Goal: Task Accomplishment & Management: Use online tool/utility

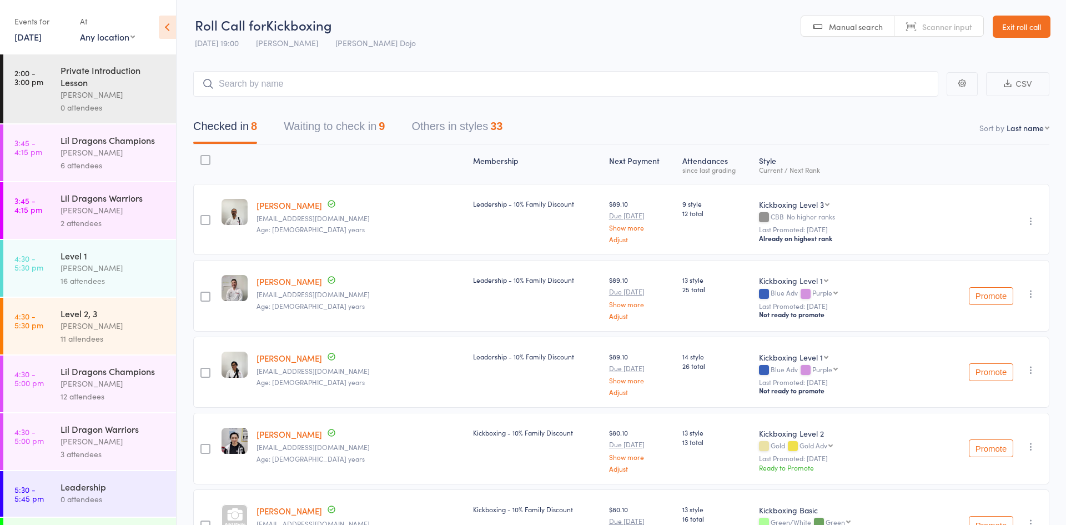
click at [302, 126] on button "Waiting to check in 9" at bounding box center [334, 128] width 101 height 29
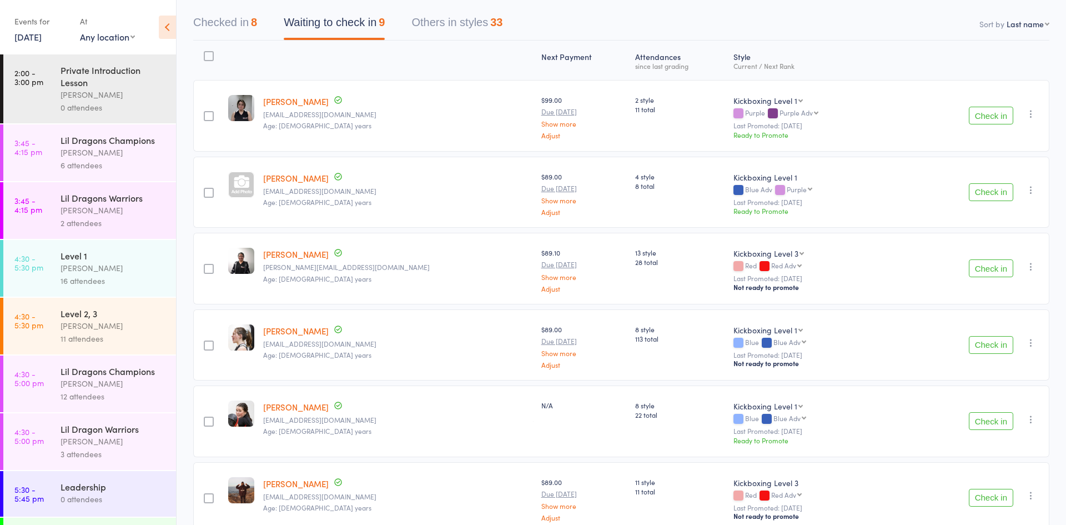
scroll to position [107, 0]
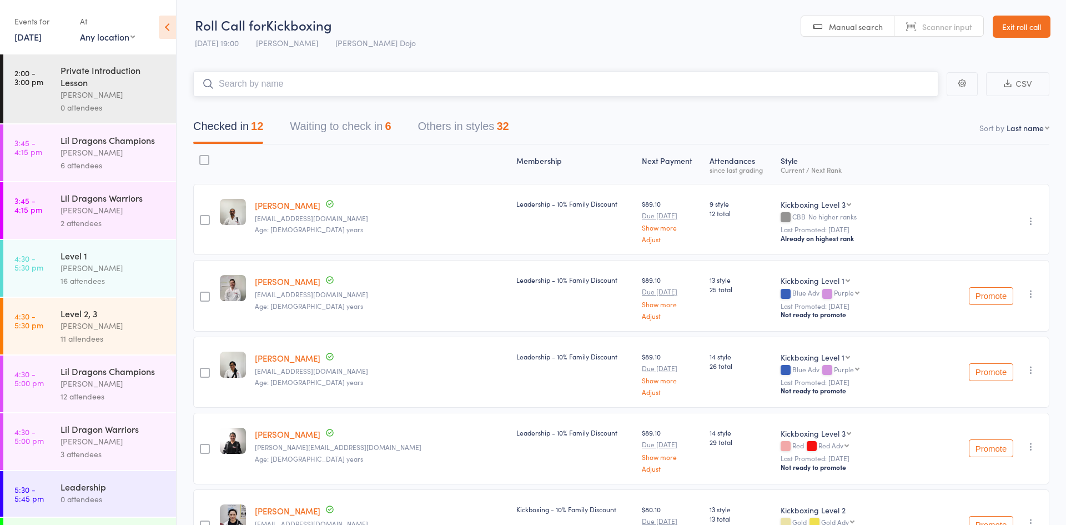
click at [324, 128] on button "Waiting to check in 6" at bounding box center [340, 128] width 101 height 29
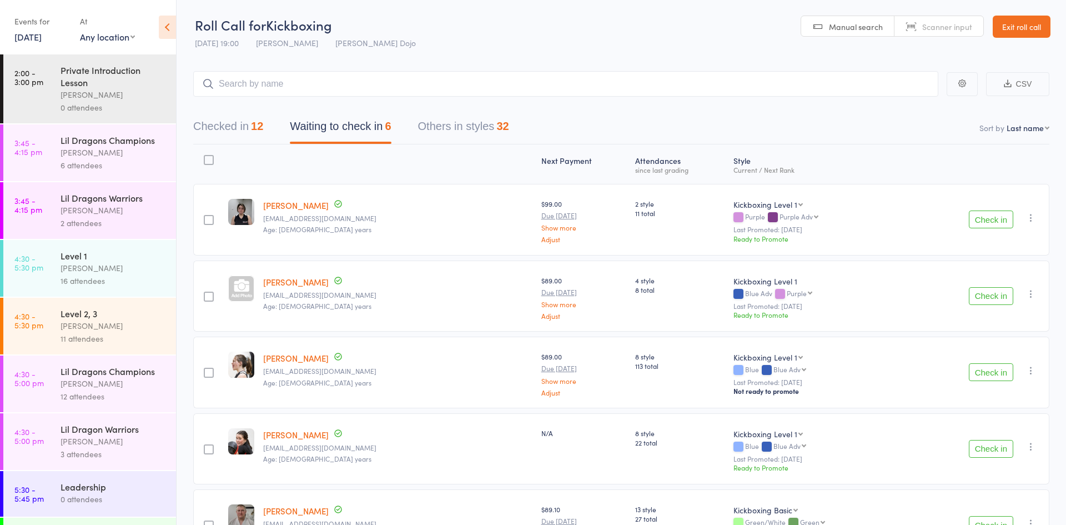
click at [210, 162] on div at bounding box center [209, 160] width 10 height 10
click at [206, 157] on input "checkbox" at bounding box center [206, 157] width 0 height 0
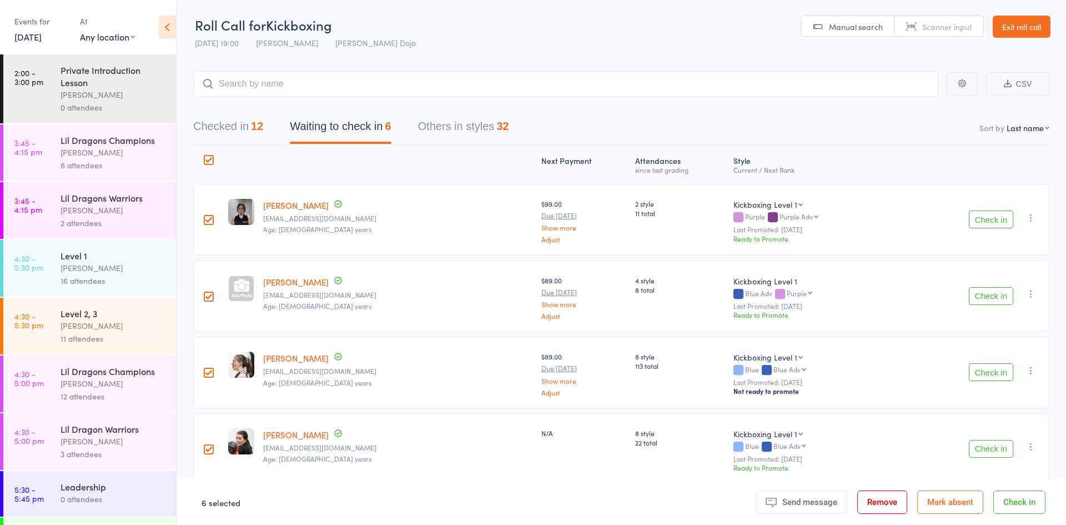
scroll to position [163, 0]
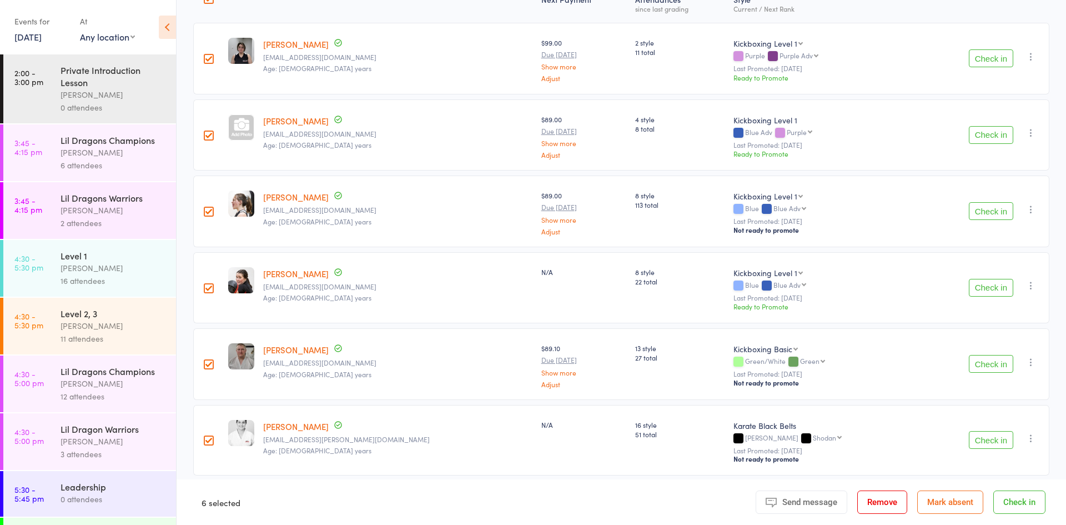
click at [941, 503] on button "Mark absent" at bounding box center [951, 501] width 66 height 23
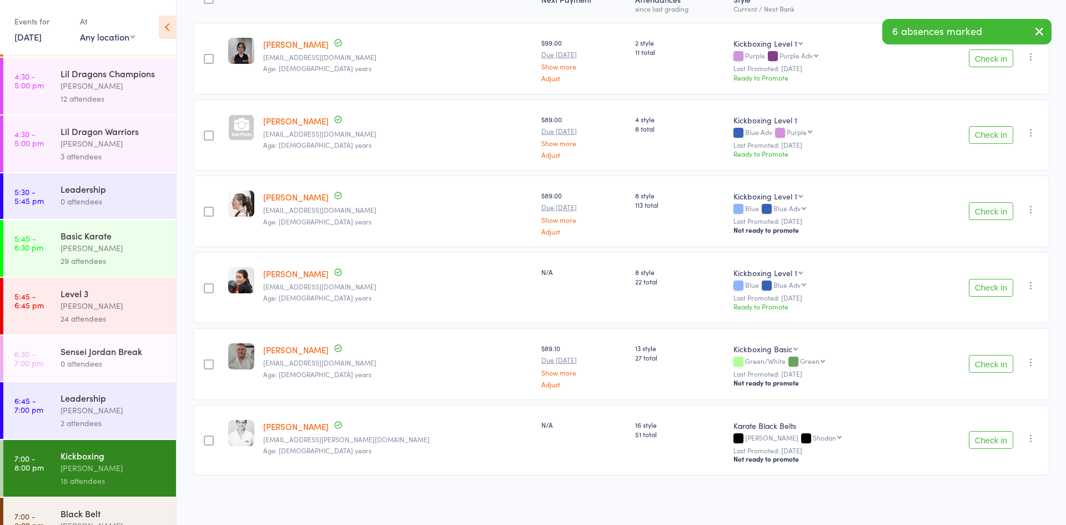
scroll to position [502, 0]
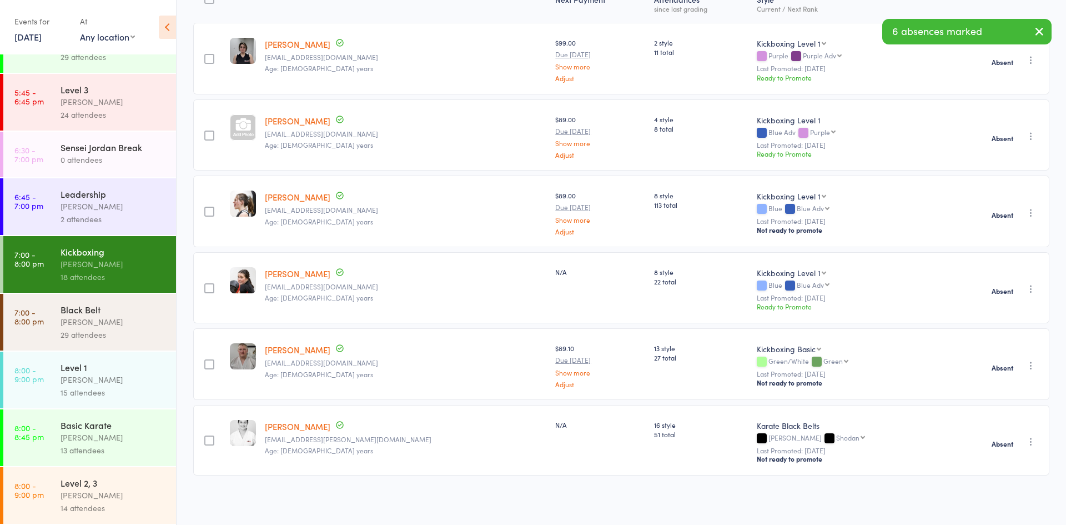
click at [77, 322] on div "[PERSON_NAME]" at bounding box center [114, 321] width 106 height 13
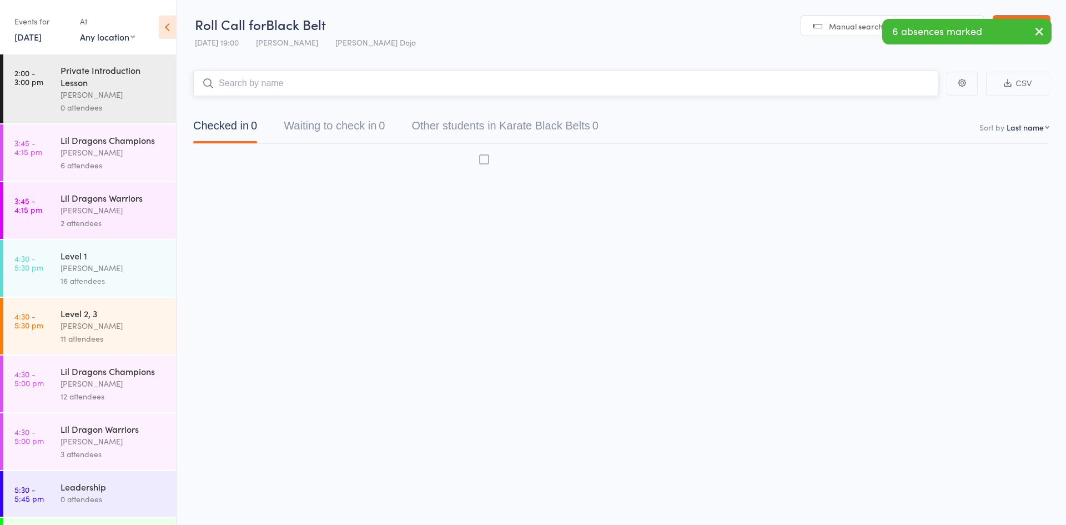
scroll to position [1, 0]
click at [343, 126] on button "Waiting to check in 0" at bounding box center [334, 128] width 101 height 29
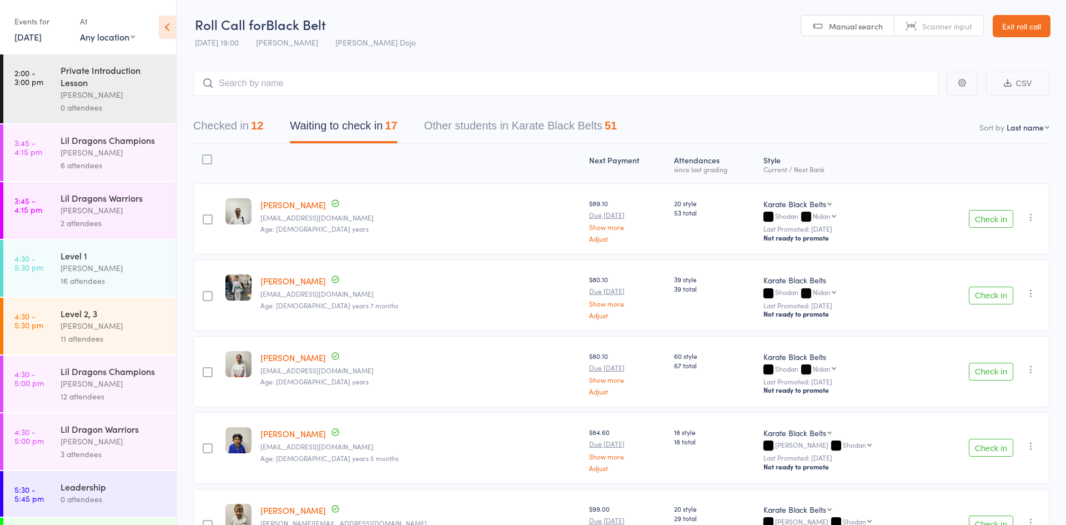
click at [212, 161] on div at bounding box center [207, 159] width 10 height 10
click at [204, 156] on input "checkbox" at bounding box center [204, 156] width 0 height 0
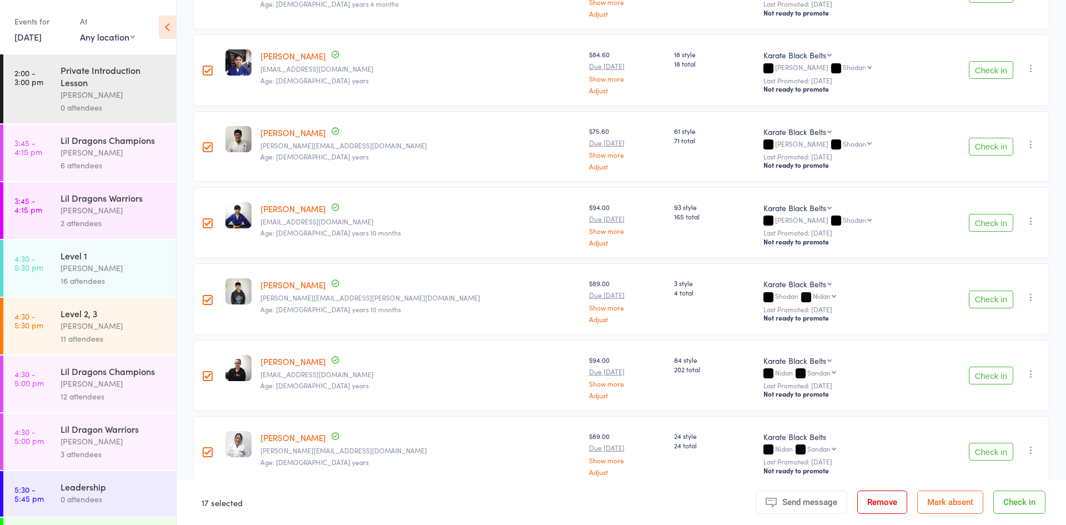
scroll to position [1004, 0]
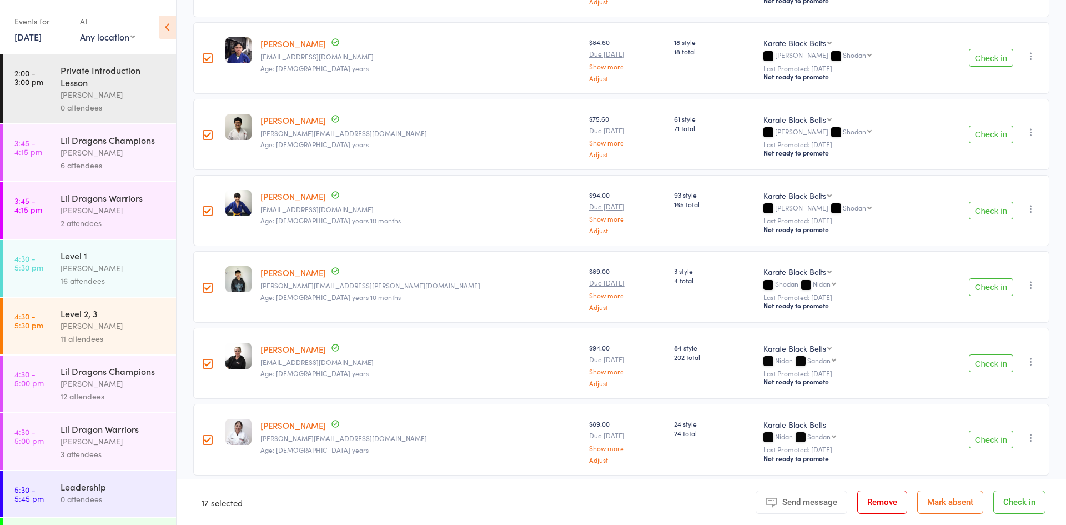
click at [934, 499] on button "Mark absent" at bounding box center [951, 501] width 66 height 23
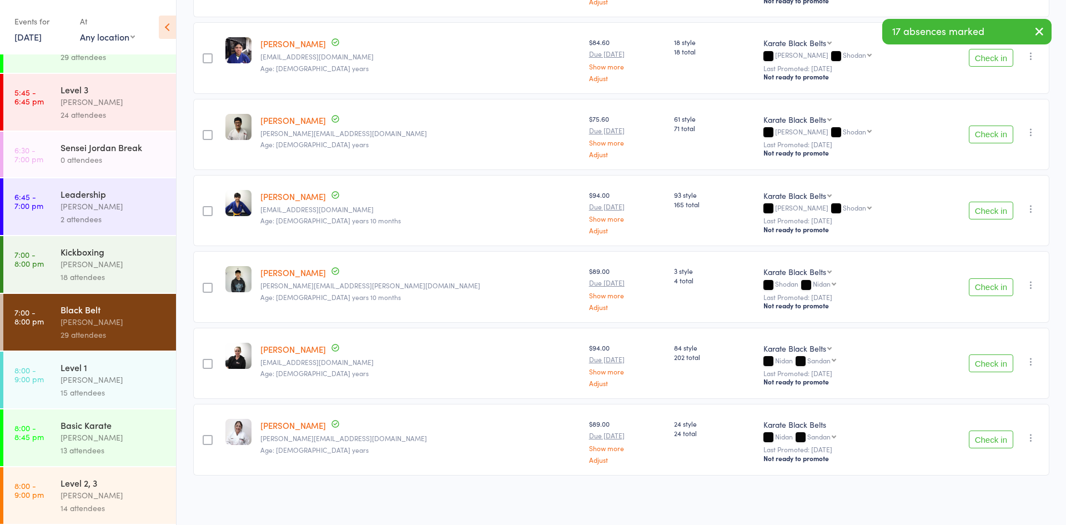
click at [89, 431] on div "[PERSON_NAME]" at bounding box center [114, 437] width 106 height 13
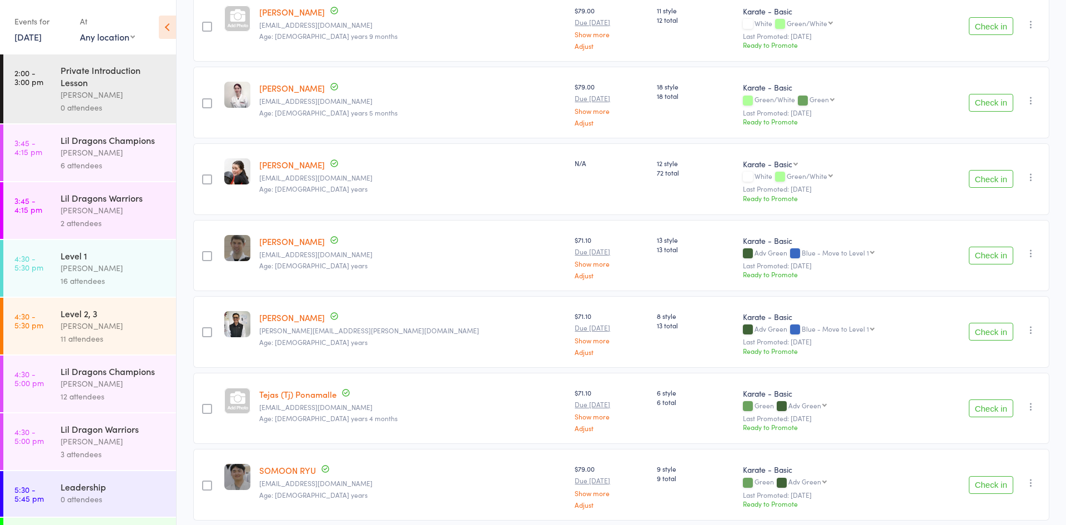
scroll to position [424, 0]
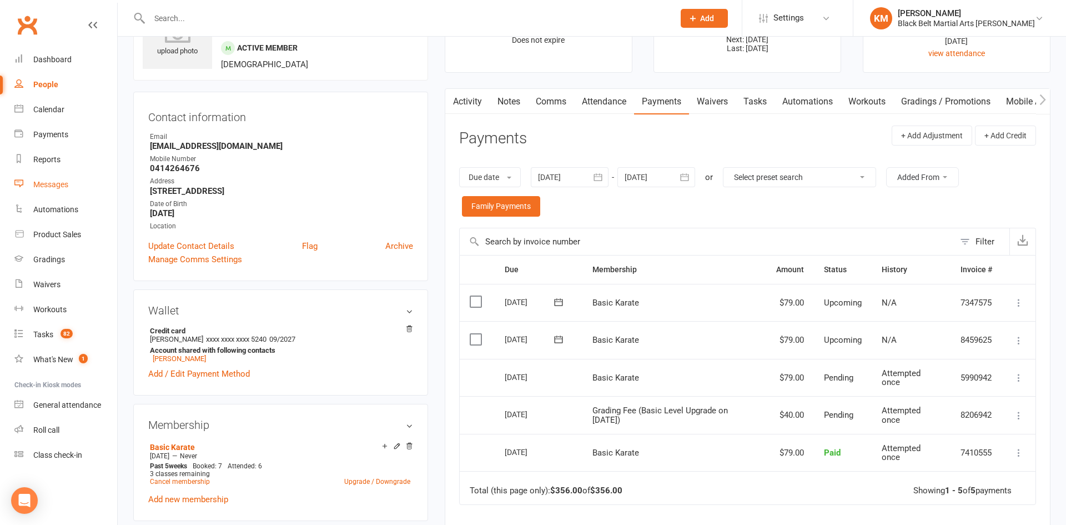
click at [57, 183] on div "Messages" at bounding box center [50, 184] width 35 height 9
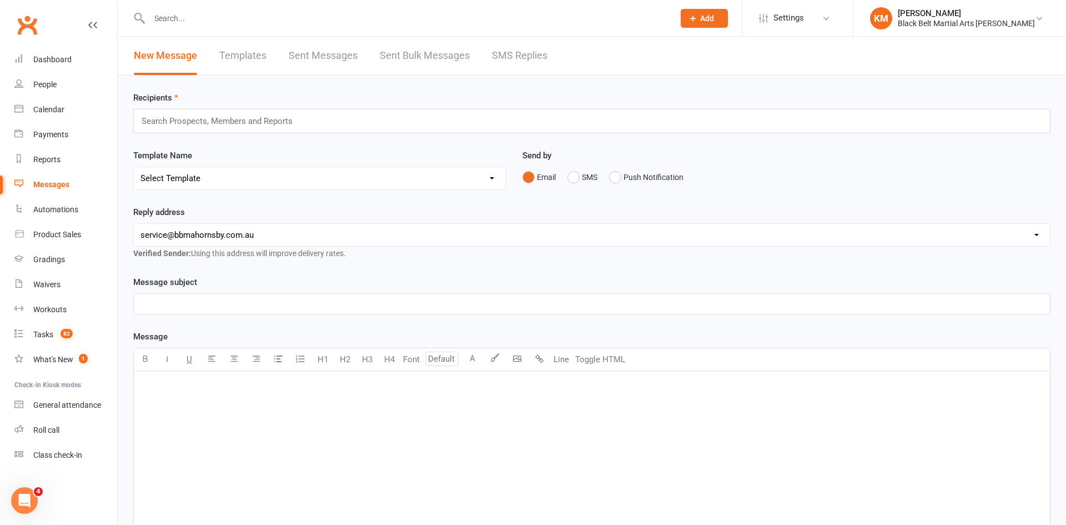
click at [513, 52] on link "SMS Replies" at bounding box center [520, 56] width 56 height 38
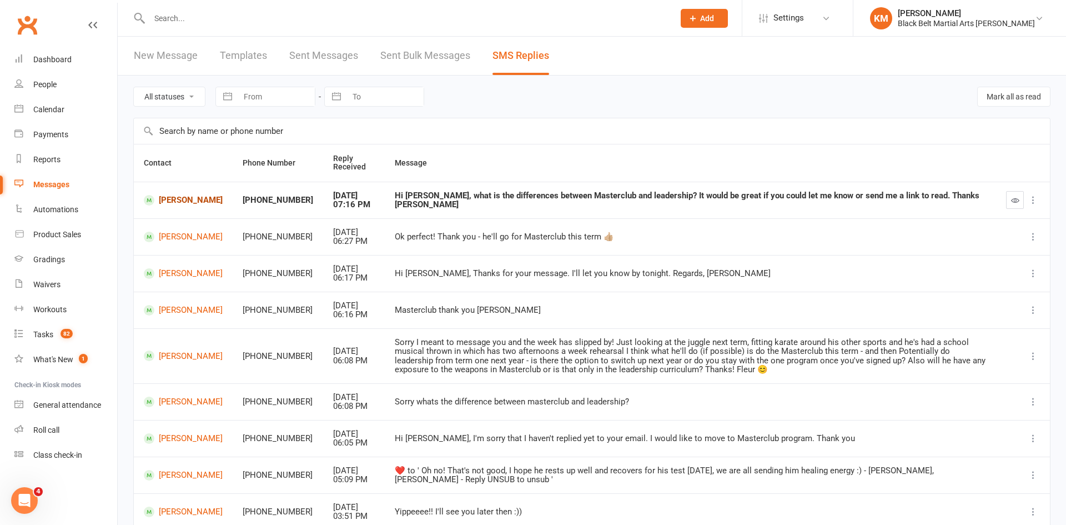
click at [181, 197] on link "Oberon Lupton" at bounding box center [183, 200] width 79 height 11
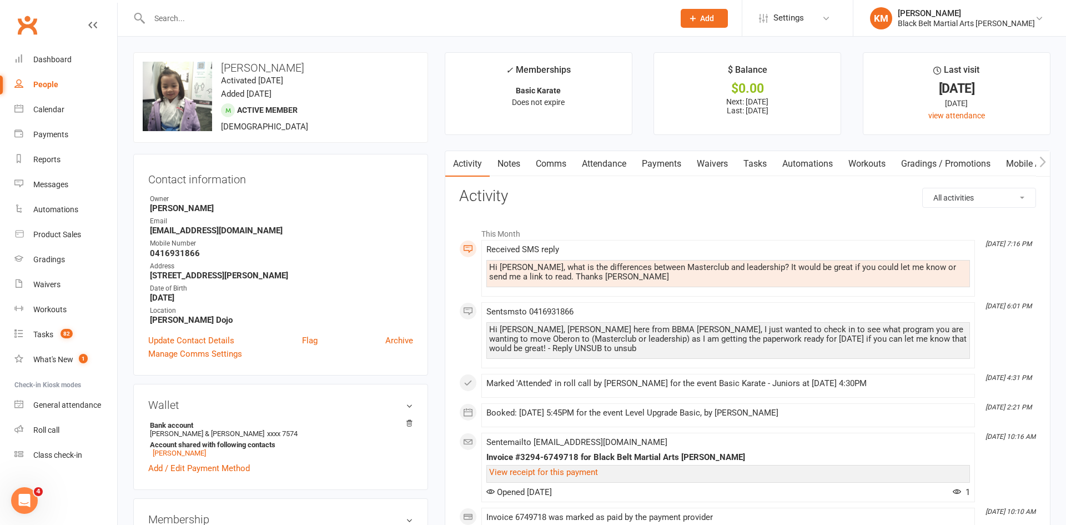
click at [555, 164] on link "Comms" at bounding box center [551, 164] width 46 height 26
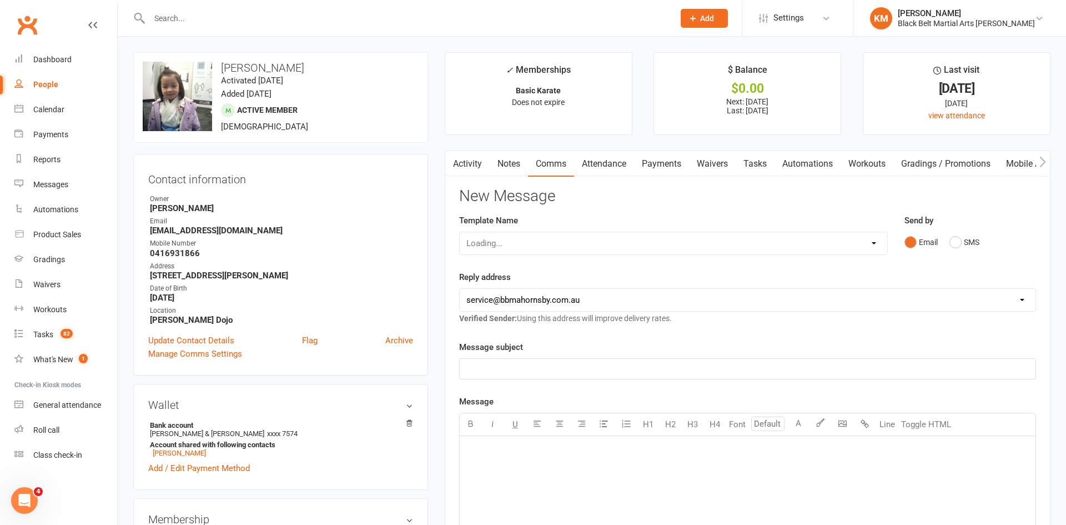
click at [613, 243] on div "Loading..." at bounding box center [673, 243] width 429 height 23
click at [613, 243] on select "Select Template [Email] Attendance follow up during HSC study period [Email] Aw…" at bounding box center [575, 243] width 230 height 22
click at [460, 232] on select "Select Template [Email] Attendance follow up during HSC study period [Email] Aw…" at bounding box center [575, 243] width 230 height 22
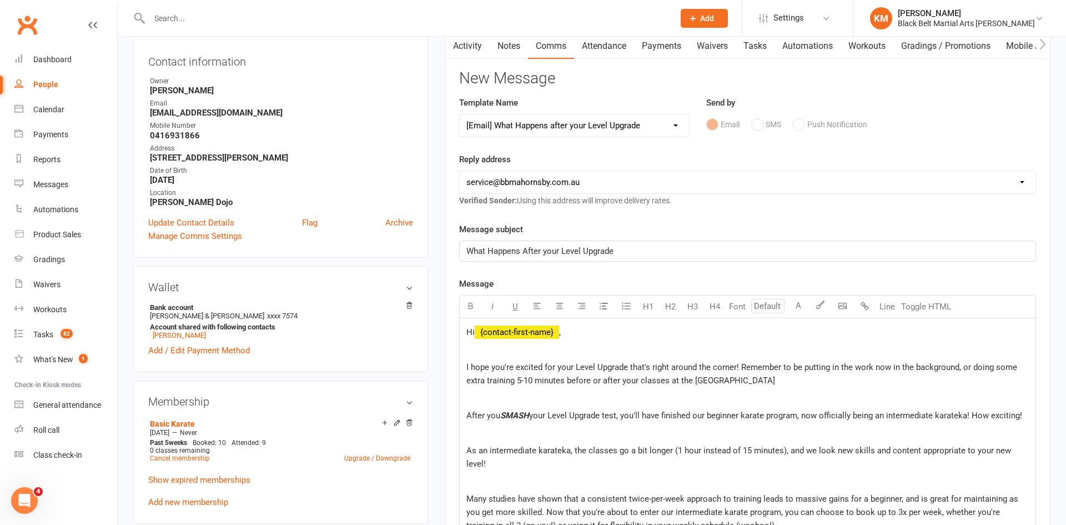
scroll to position [116, 0]
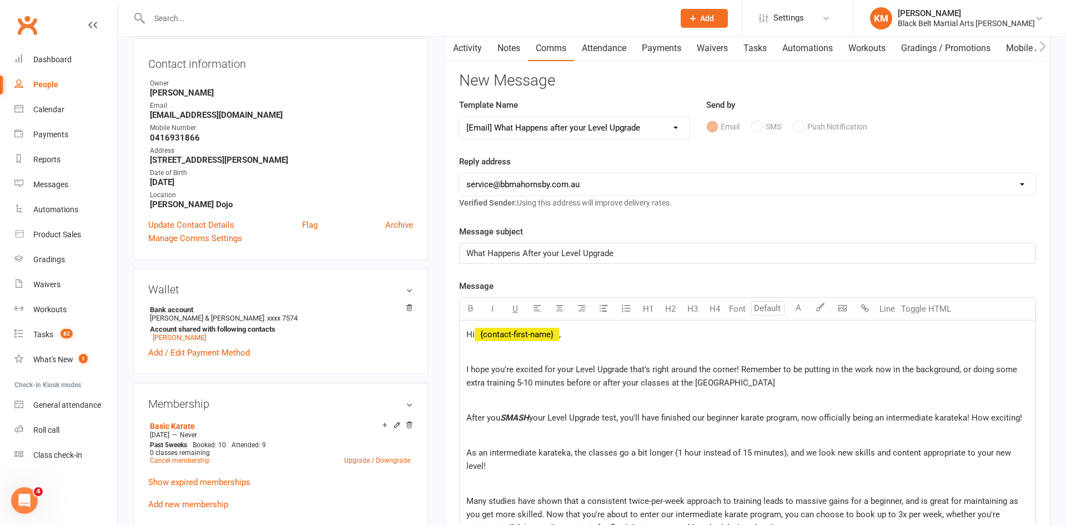
click at [623, 133] on select "Select Template [Email] Attendance follow up during HSC study period [Email] Aw…" at bounding box center [575, 128] width 230 height 22
click at [460, 117] on select "Select Template [Email] Attendance follow up during HSC study period [Email] Aw…" at bounding box center [575, 128] width 230 height 22
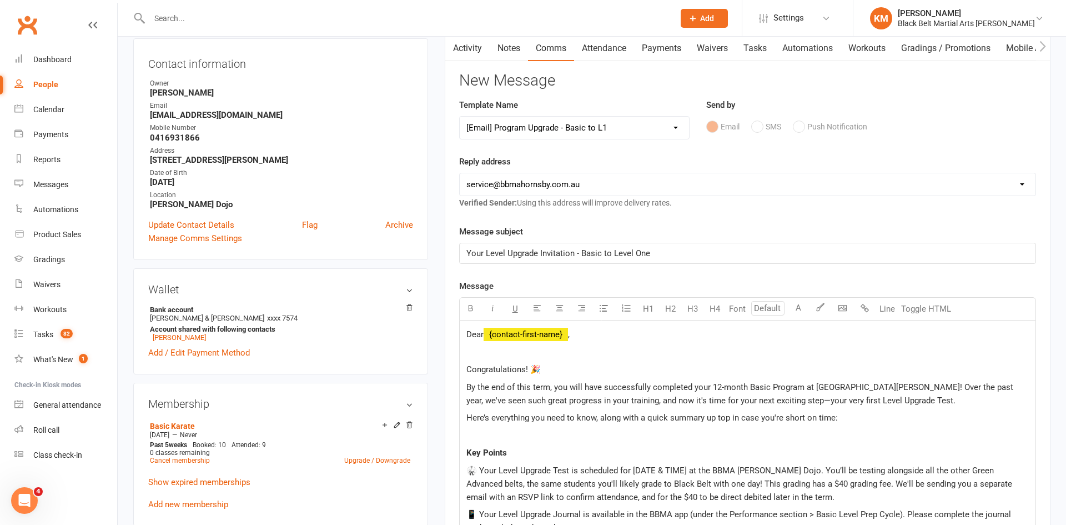
click at [596, 132] on select "Select Template [Email] Attendance follow up during HSC study period [Email] Aw…" at bounding box center [575, 128] width 230 height 22
click at [460, 117] on select "Select Template [Email] Attendance follow up during HSC study period [Email] Aw…" at bounding box center [575, 128] width 230 height 22
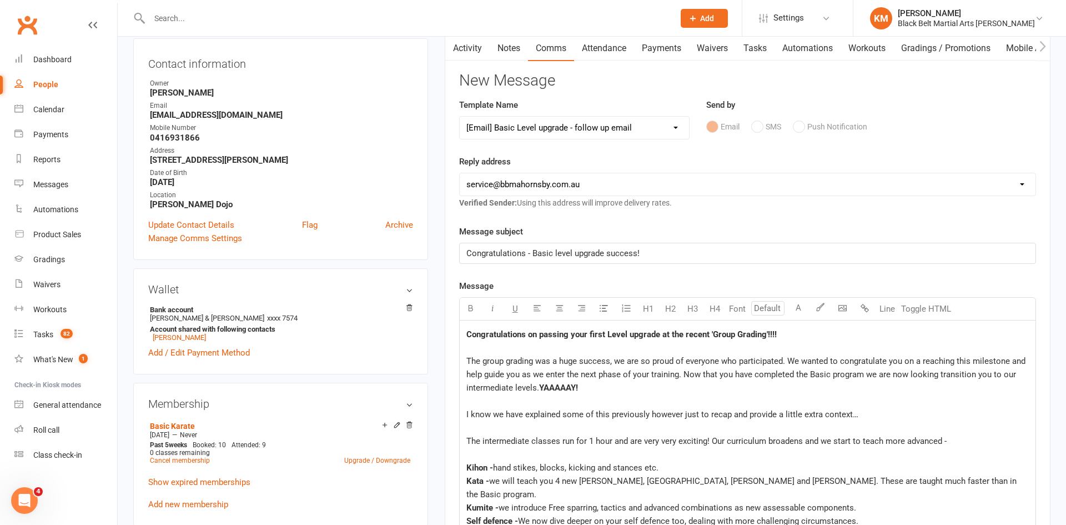
scroll to position [117, 0]
click at [535, 128] on select "Select Template [Email] Attendance follow up during HSC study period [Email] Aw…" at bounding box center [575, 126] width 230 height 22
select select "59"
click at [460, 115] on select "Select Template [Email] Attendance follow up during HSC study period [Email] Aw…" at bounding box center [575, 126] width 230 height 22
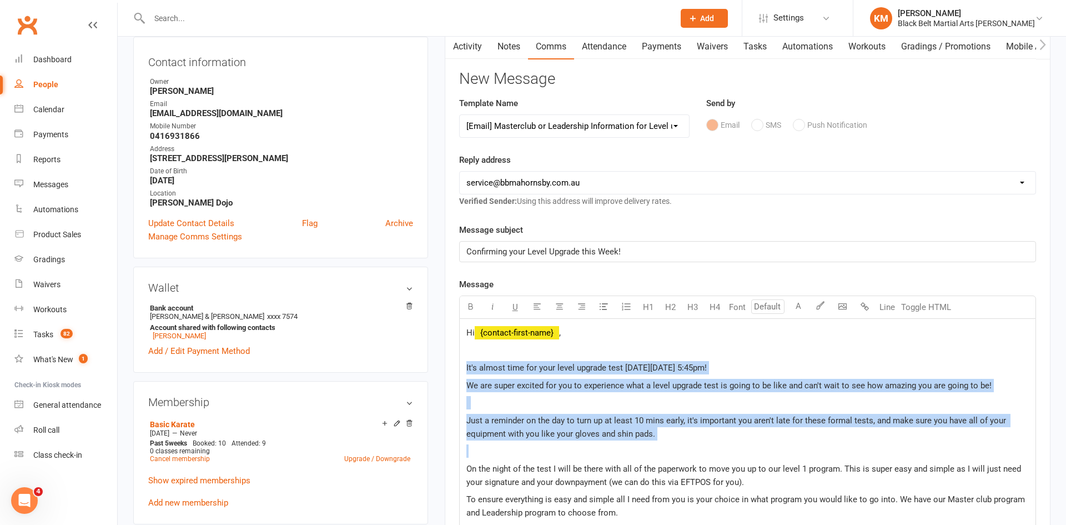
drag, startPoint x: 659, startPoint y: 443, endPoint x: 449, endPoint y: 359, distance: 226.1
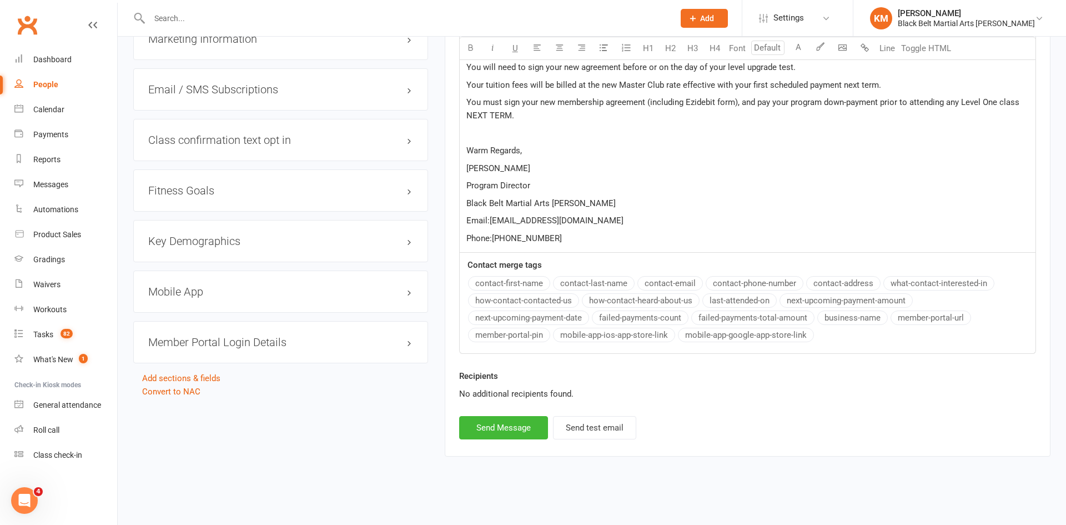
scroll to position [1306, 0]
click at [532, 420] on button "Send Message" at bounding box center [503, 425] width 89 height 23
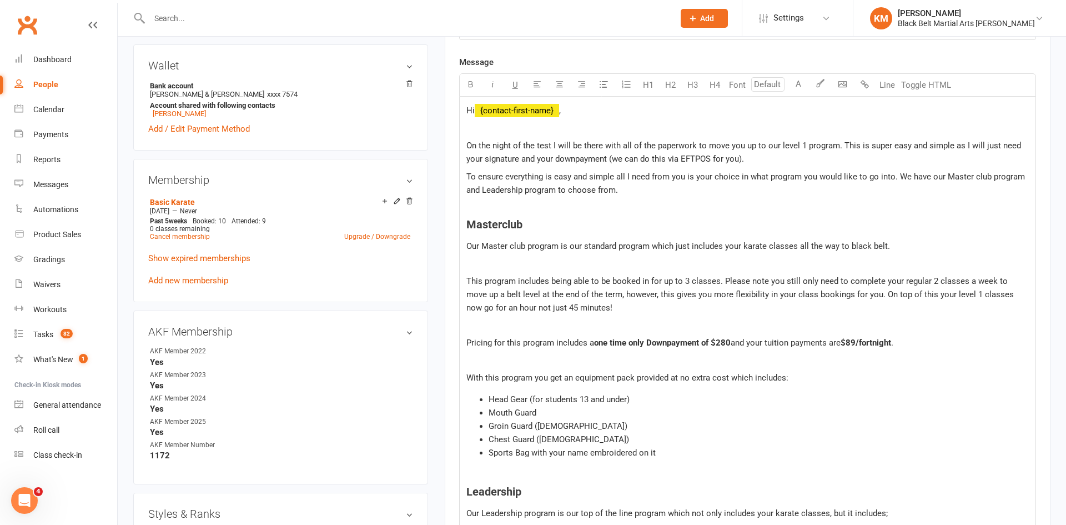
scroll to position [0, 0]
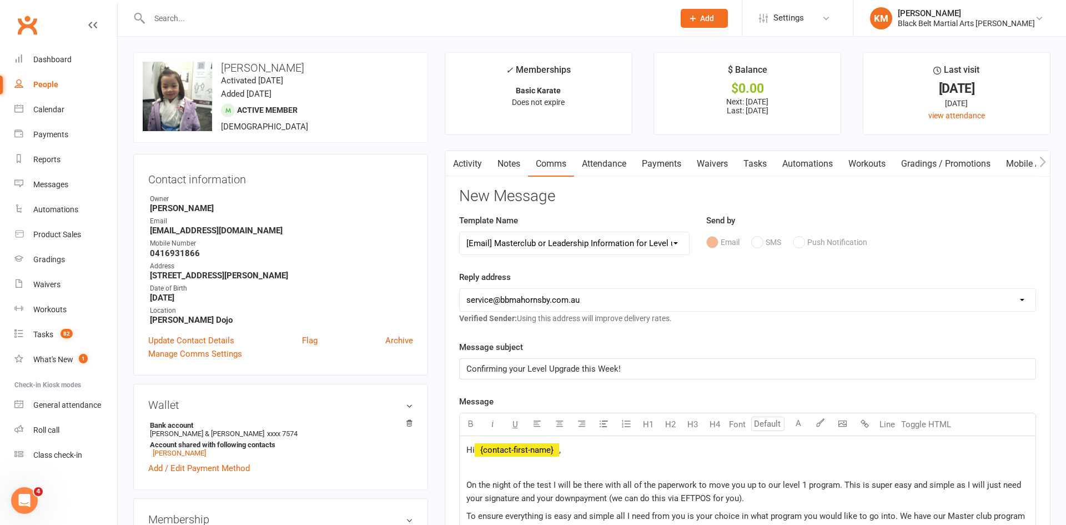
select select
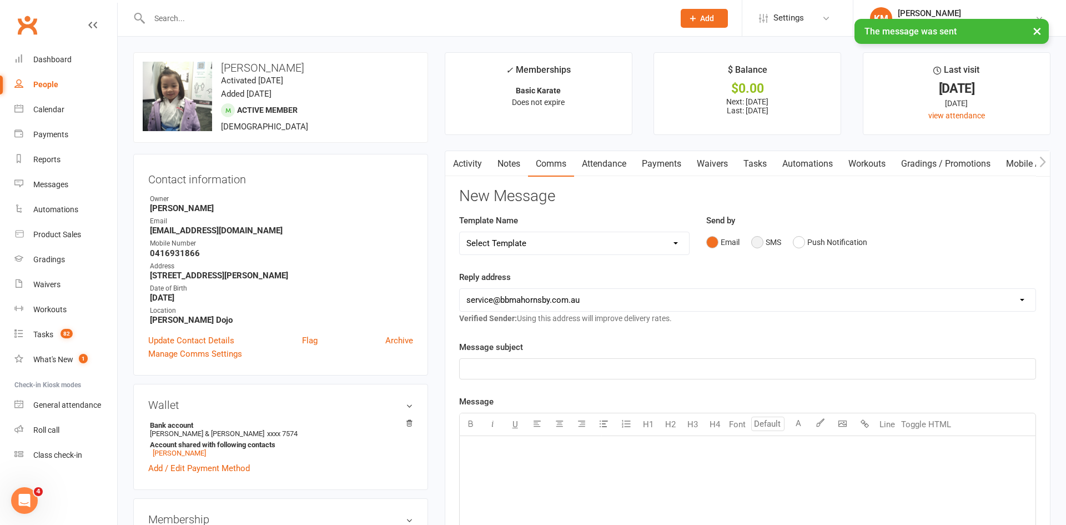
click at [769, 248] on button "SMS" at bounding box center [767, 242] width 30 height 21
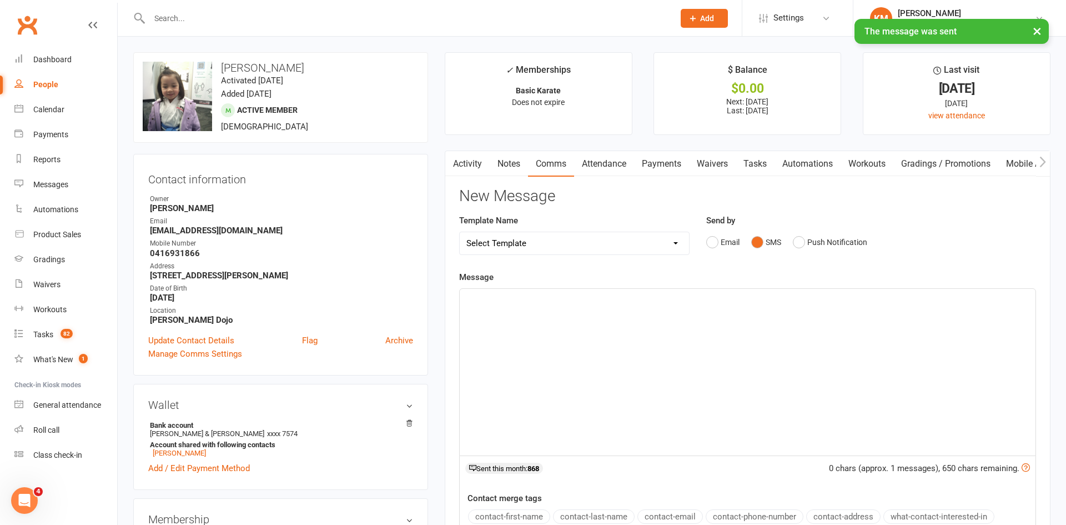
click at [708, 315] on div "﻿" at bounding box center [748, 372] width 576 height 167
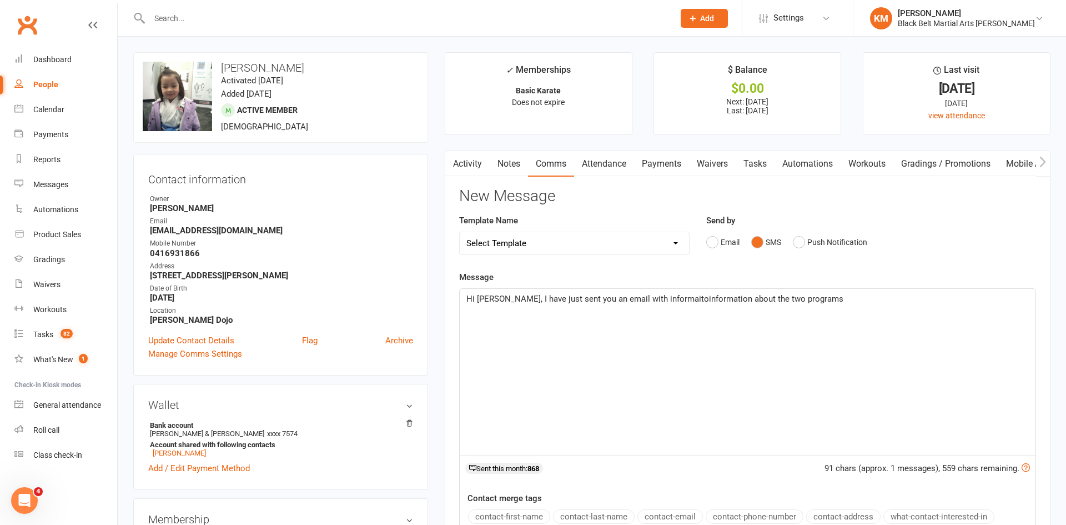
click at [670, 299] on span "Hi Lynette, I have just sent you an email with informaitoinformation about the …" at bounding box center [655, 299] width 377 height 10
drag, startPoint x: 669, startPoint y: 301, endPoint x: 630, endPoint y: 305, distance: 39.1
click at [630, 305] on p "Hi Lynette, I have just sent you an email with informaitoinformation about the …" at bounding box center [748, 298] width 563 height 13
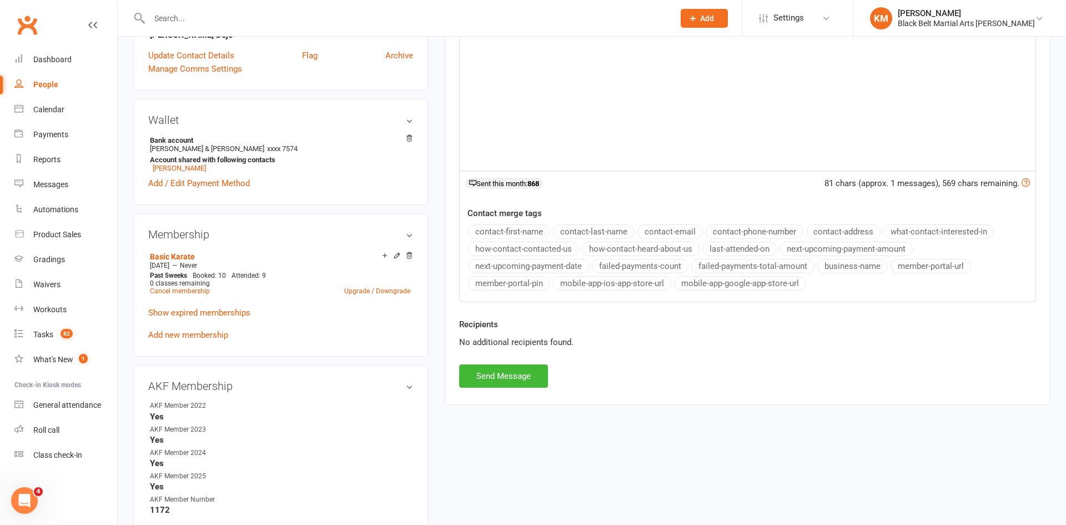
scroll to position [290, 0]
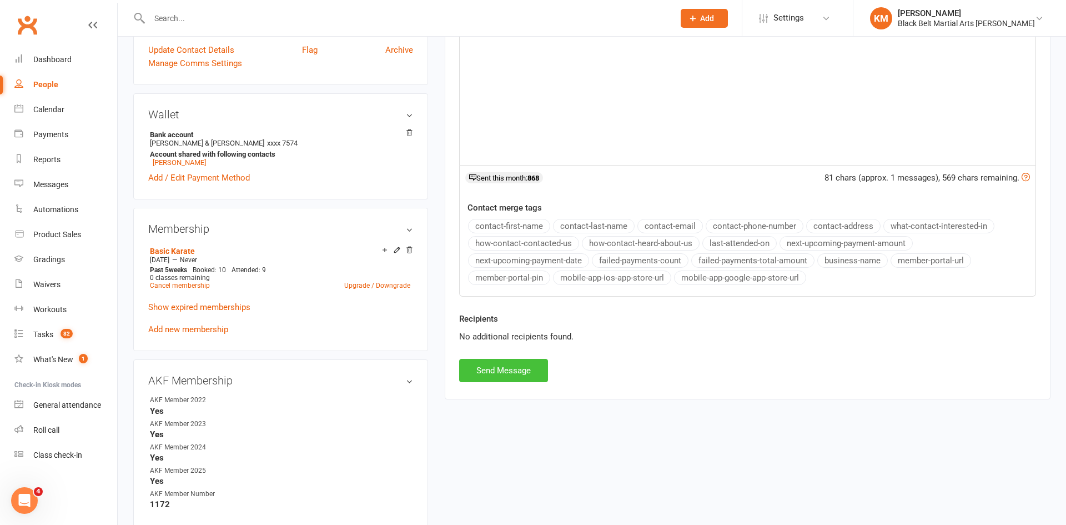
click at [508, 374] on button "Send Message" at bounding box center [503, 370] width 89 height 23
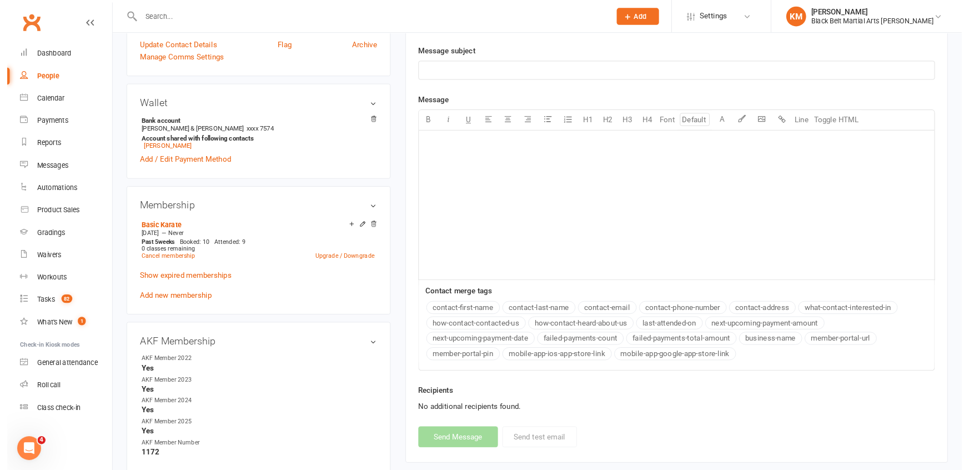
scroll to position [290, 0]
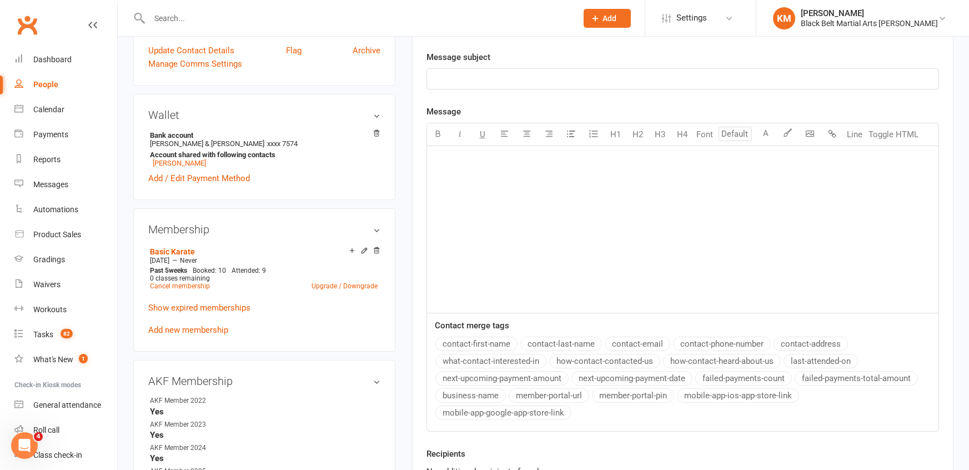
click at [220, 29] on div at bounding box center [351, 18] width 436 height 36
click at [212, 23] on input "text" at bounding box center [357, 19] width 423 height 16
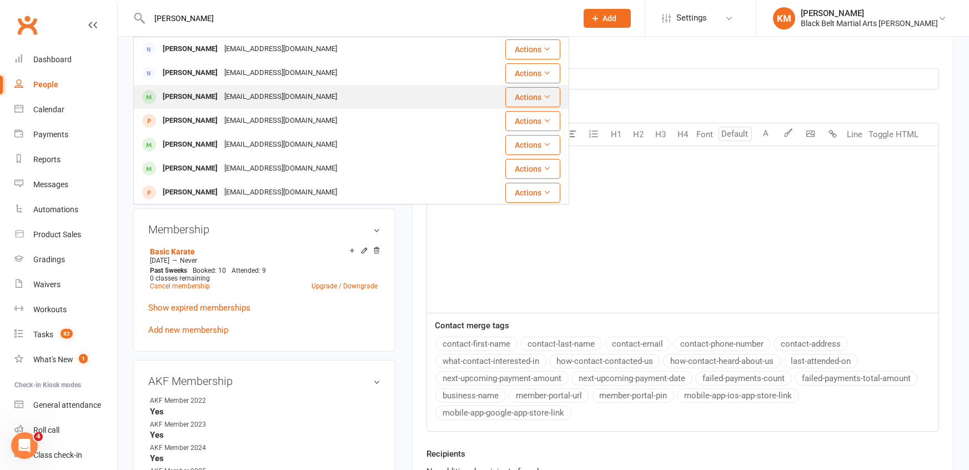
type input "leslie"
click at [236, 101] on div "aeleslie@hotmail.com" at bounding box center [280, 97] width 119 height 16
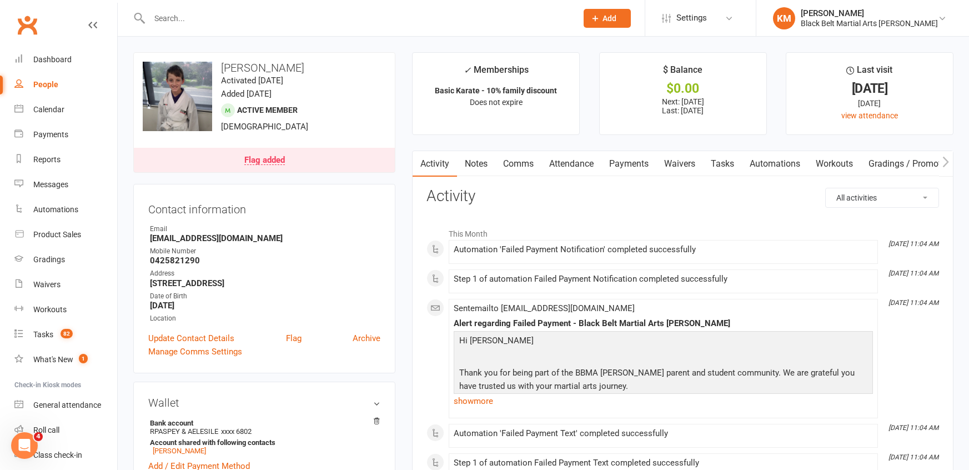
click at [644, 167] on link "Payments" at bounding box center [629, 164] width 55 height 26
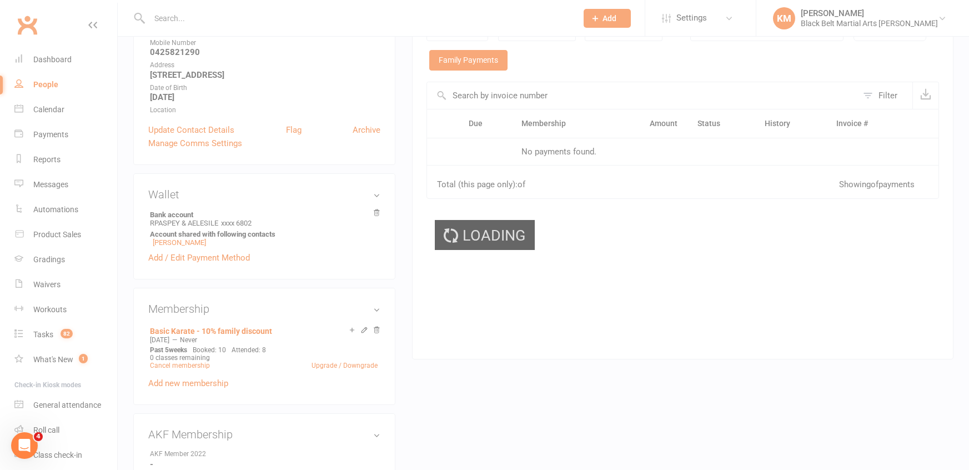
scroll to position [212, 0]
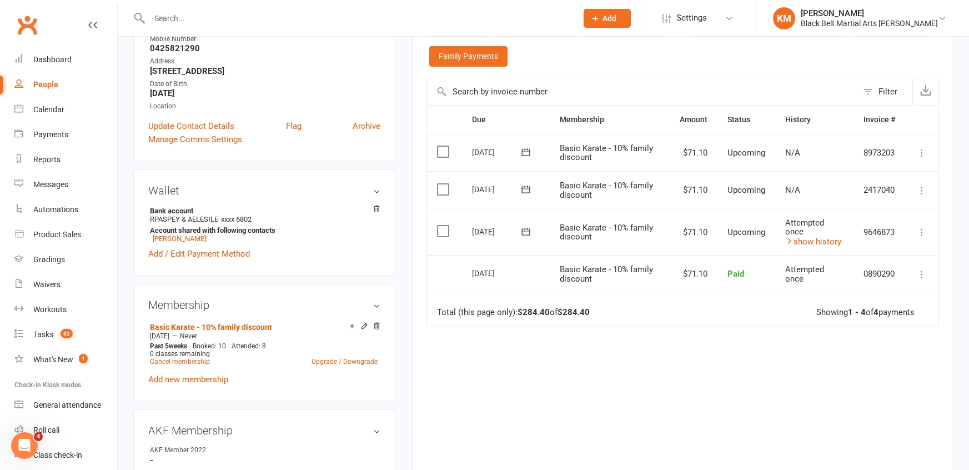
click at [530, 229] on icon at bounding box center [526, 231] width 8 height 7
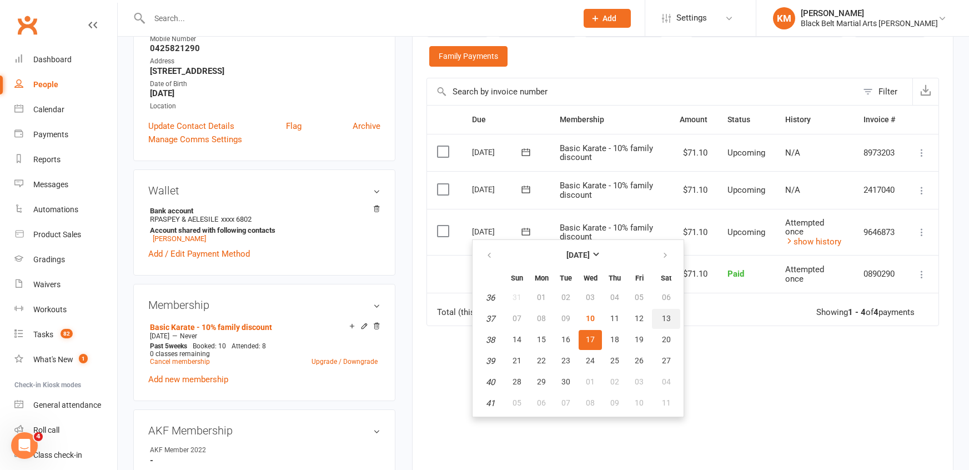
click at [663, 318] on span "13" at bounding box center [666, 318] width 9 height 9
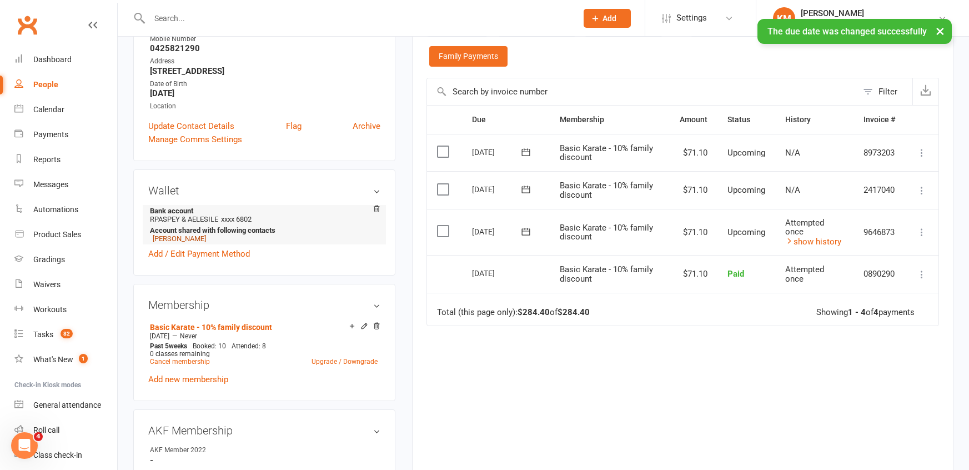
click at [158, 236] on link "Patrick Leslie - Aspey" at bounding box center [179, 238] width 53 height 8
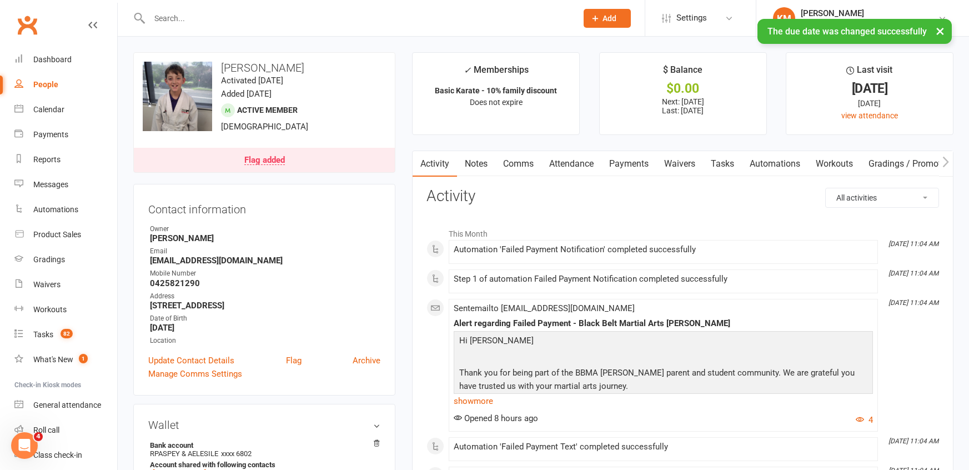
click at [627, 163] on link "Payments" at bounding box center [629, 164] width 55 height 26
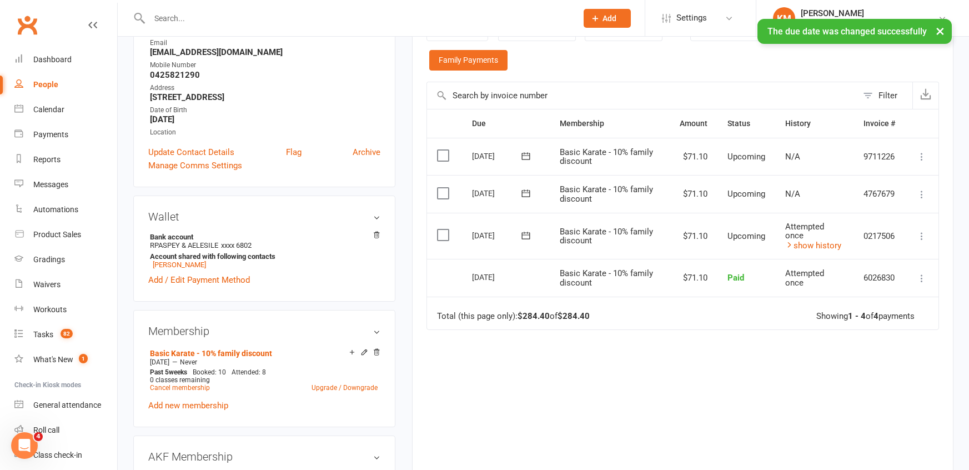
scroll to position [216, 0]
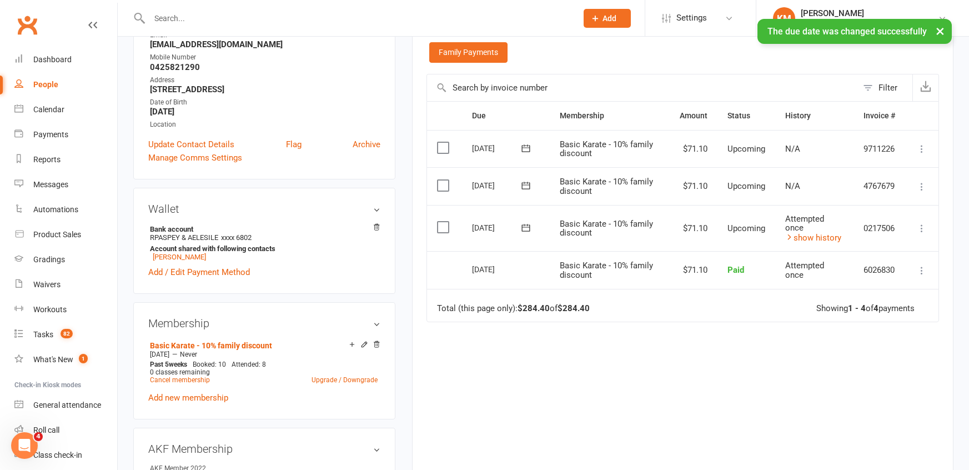
click at [528, 225] on icon at bounding box center [525, 227] width 11 height 11
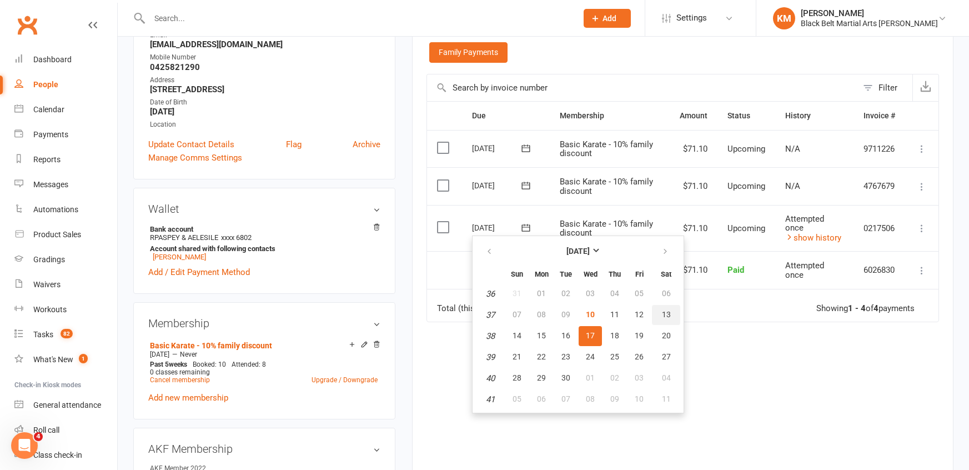
click at [665, 311] on span "13" at bounding box center [666, 314] width 9 height 9
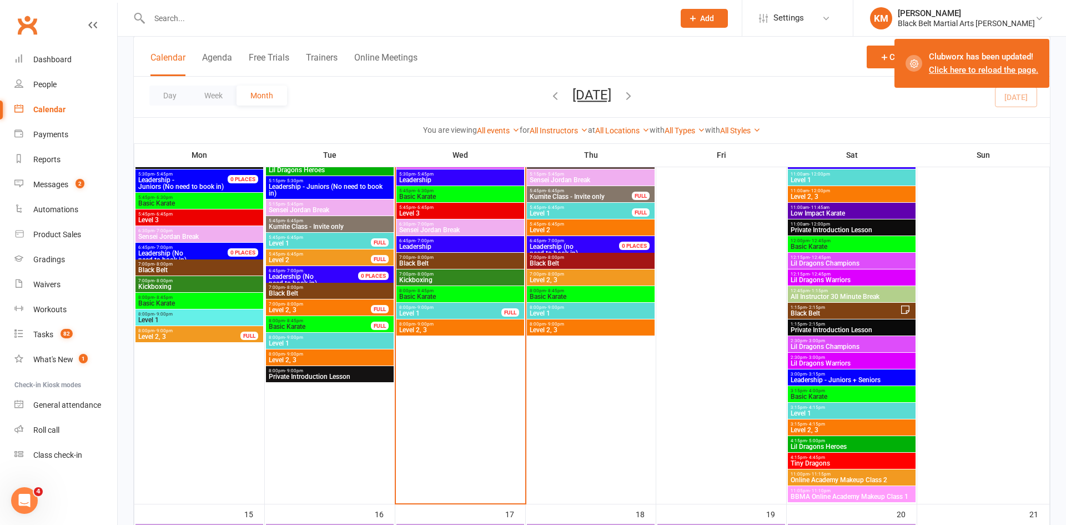
click at [863, 249] on div "12:00pm - 12:45pm Basic Karate" at bounding box center [852, 244] width 128 height 16
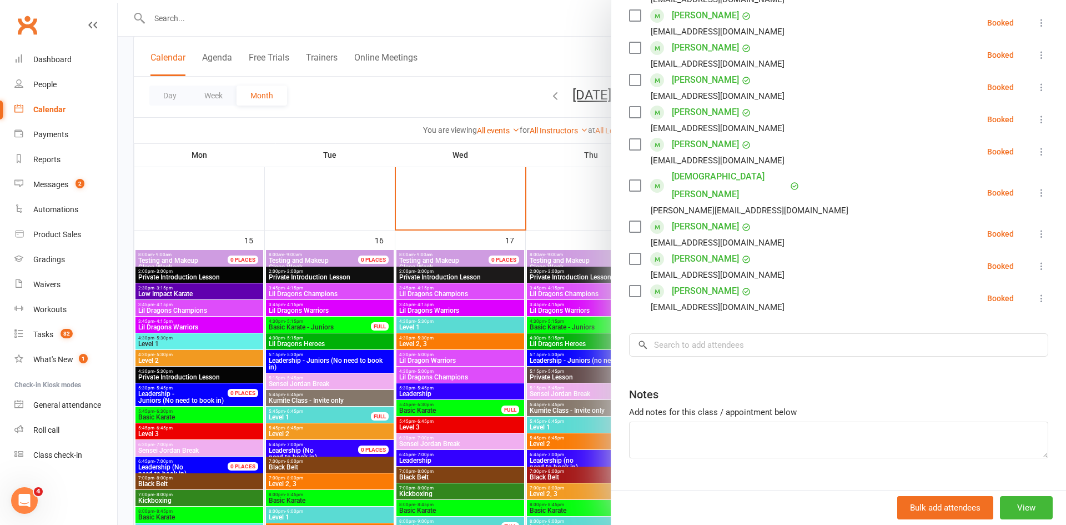
scroll to position [364, 0]
click at [734, 330] on input "search" at bounding box center [838, 341] width 419 height 23
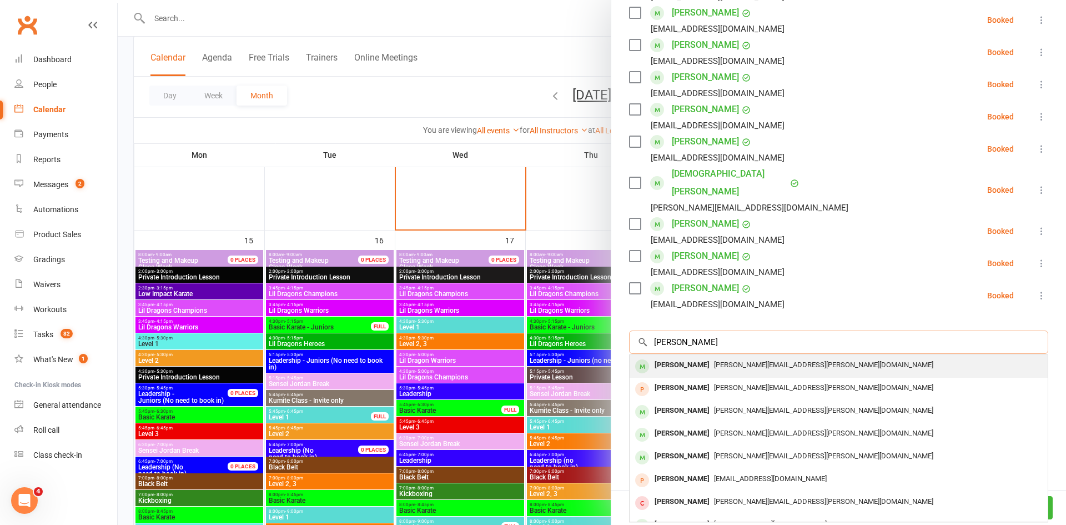
type input "randy olan"
click at [729, 360] on span "[PERSON_NAME][EMAIL_ADDRESS][PERSON_NAME][DOMAIN_NAME]" at bounding box center [823, 364] width 219 height 8
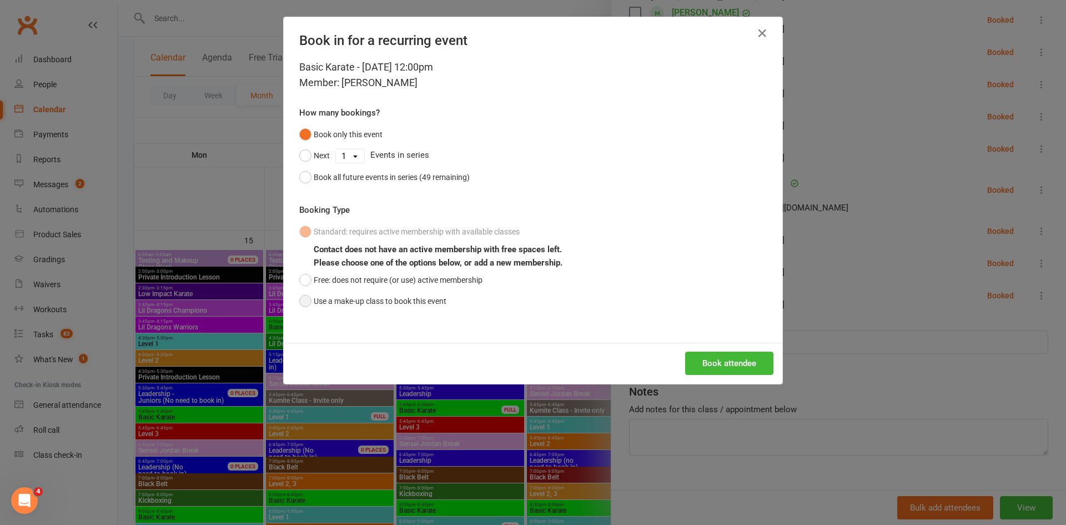
click at [433, 299] on button "Use a make-up class to book this event" at bounding box center [372, 300] width 147 height 21
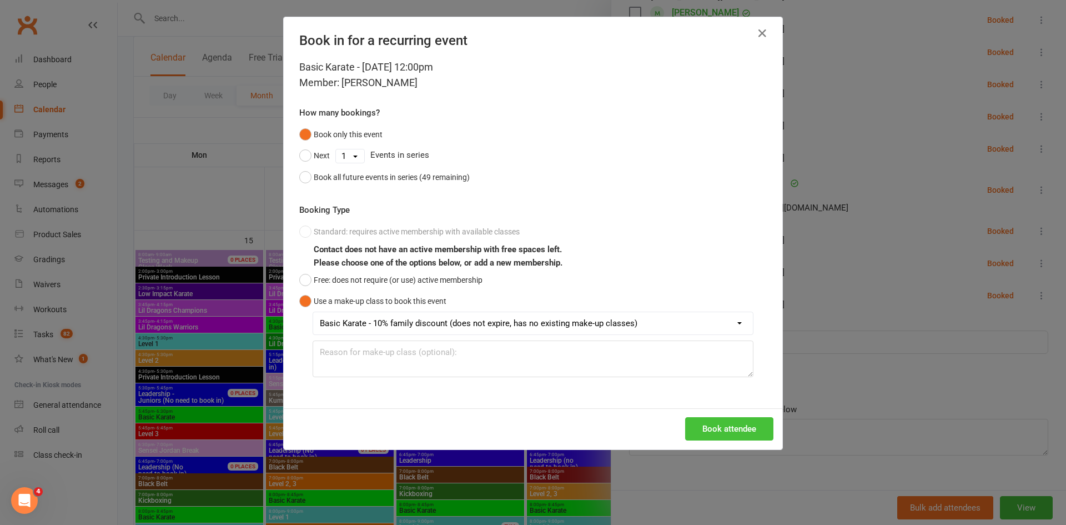
click at [703, 429] on button "Book attendee" at bounding box center [729, 428] width 88 height 23
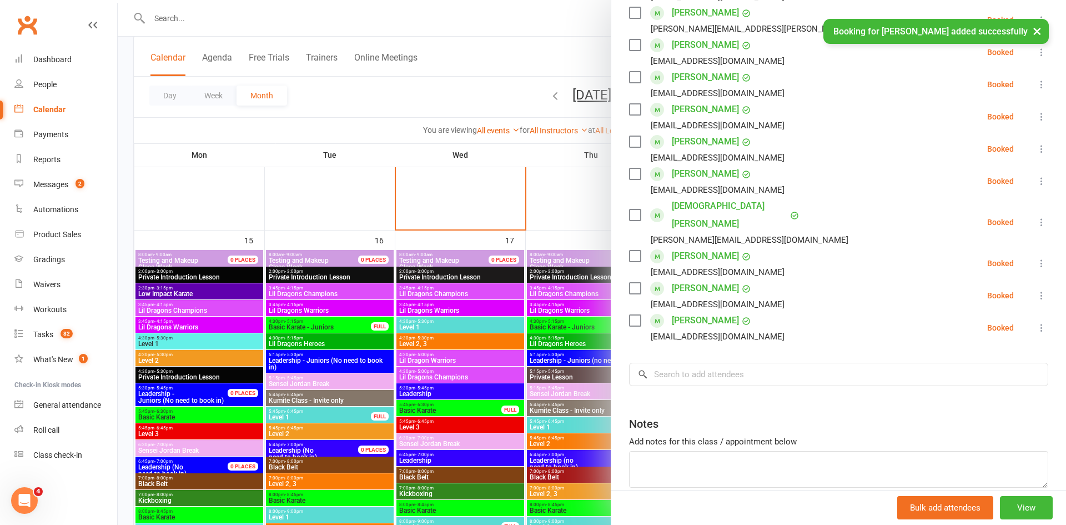
click at [510, 19] on div "× Booking for Randy Olan added successfully" at bounding box center [526, 19] width 1052 height 0
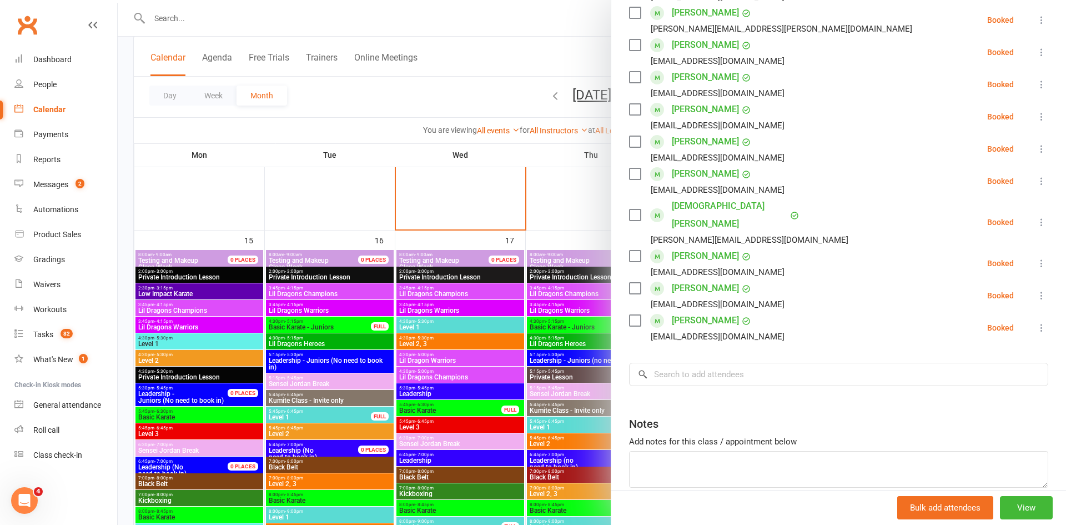
click at [505, 82] on div at bounding box center [592, 262] width 949 height 525
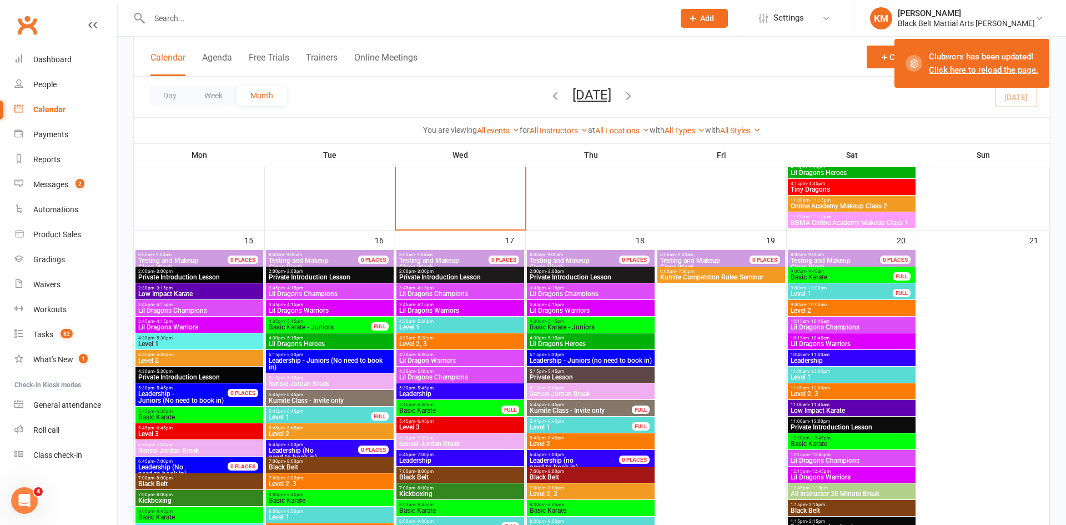
click at [979, 69] on link "Click here to reload the page." at bounding box center [983, 70] width 109 height 10
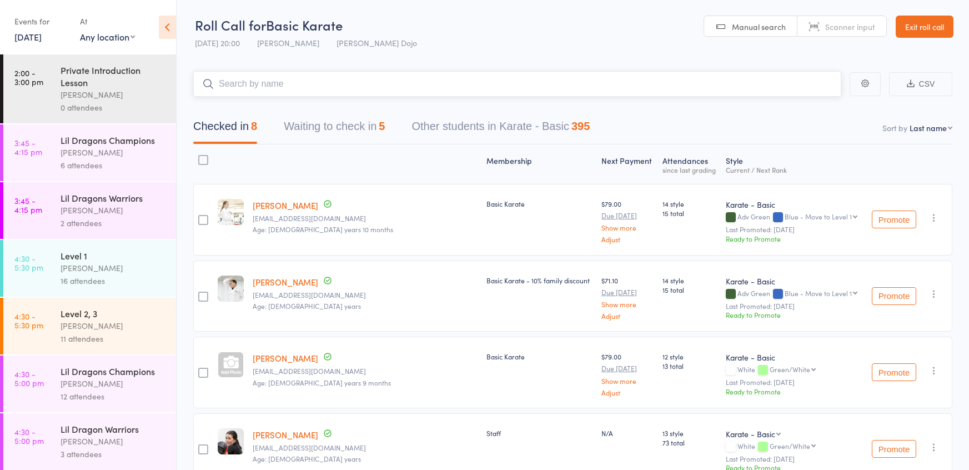
click at [319, 142] on button "Waiting to check in 5" at bounding box center [334, 128] width 101 height 29
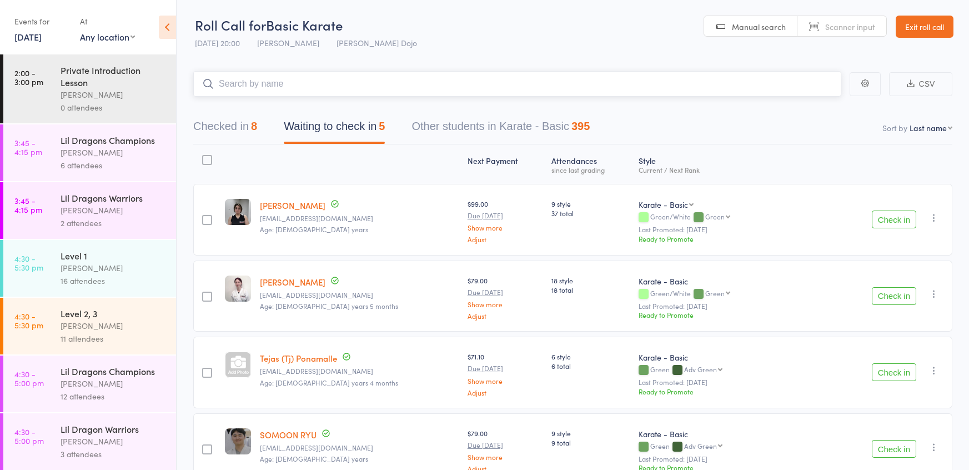
scroll to position [137, 0]
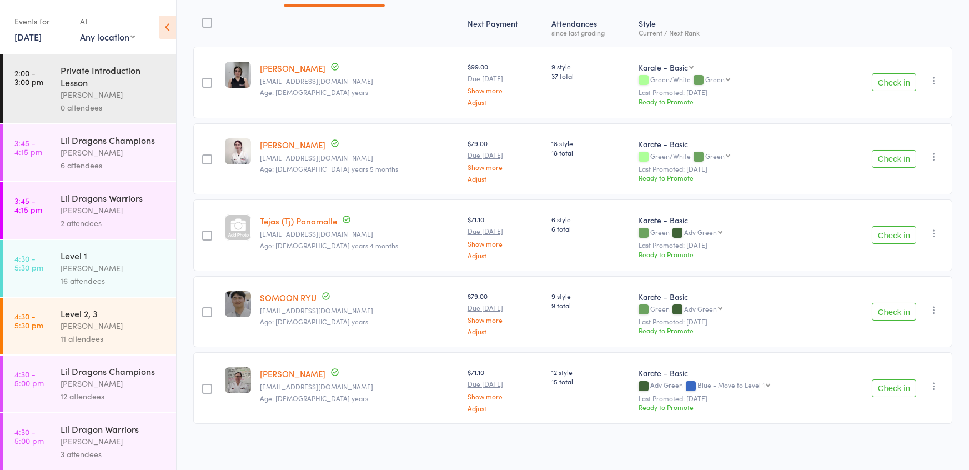
click at [881, 385] on button "Check in" at bounding box center [894, 388] width 44 height 18
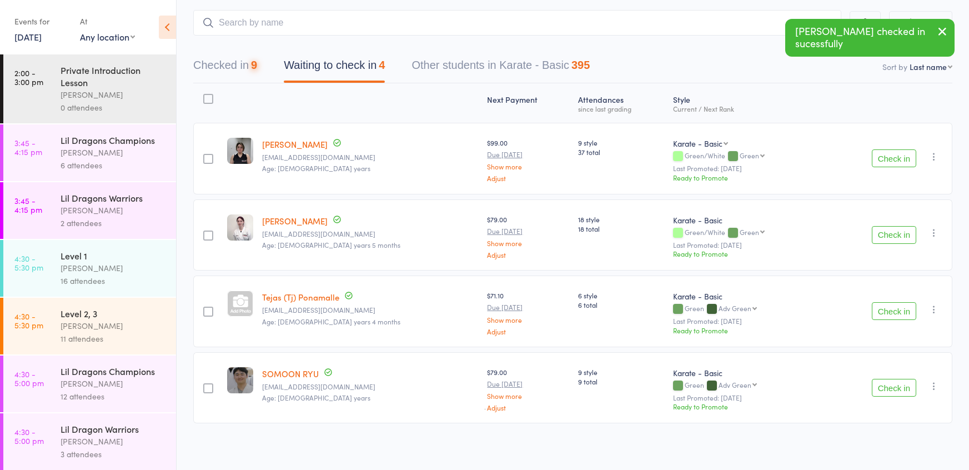
scroll to position [563, 0]
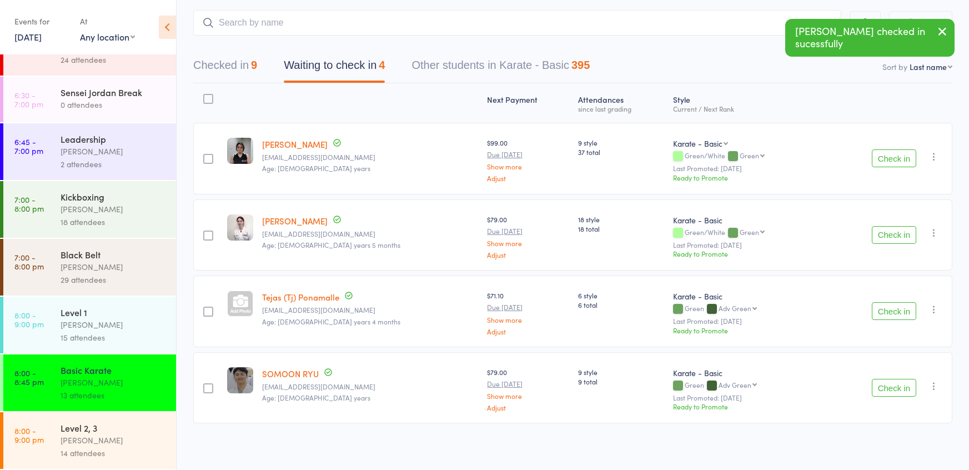
click at [84, 309] on div "Level 1" at bounding box center [114, 312] width 106 height 12
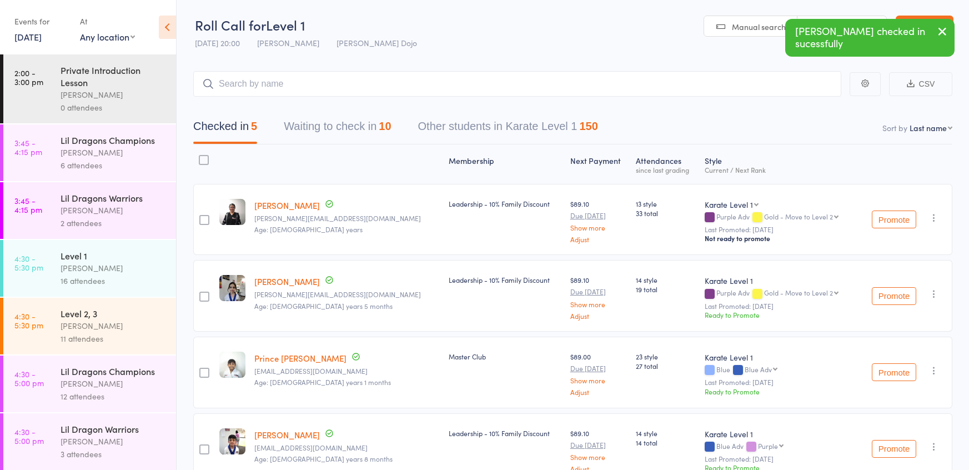
click at [345, 136] on button "Waiting to check in 10" at bounding box center [337, 128] width 107 height 29
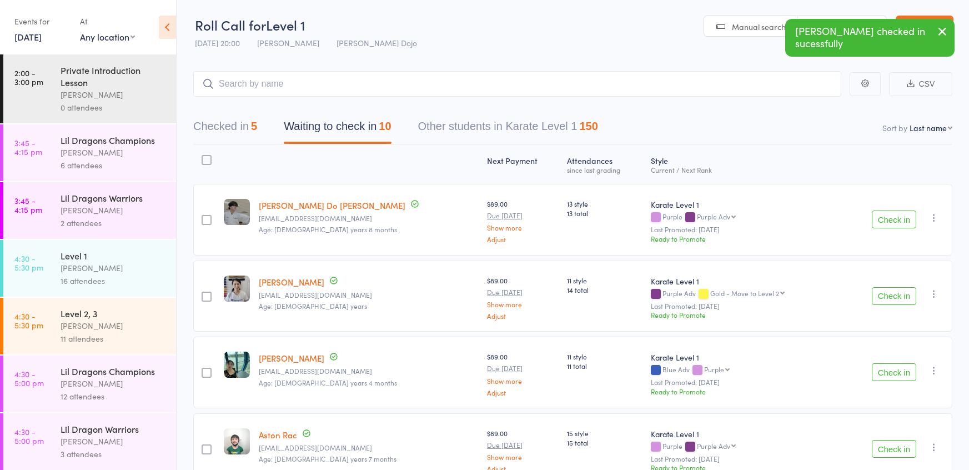
click at [874, 220] on button "Check in" at bounding box center [894, 220] width 44 height 18
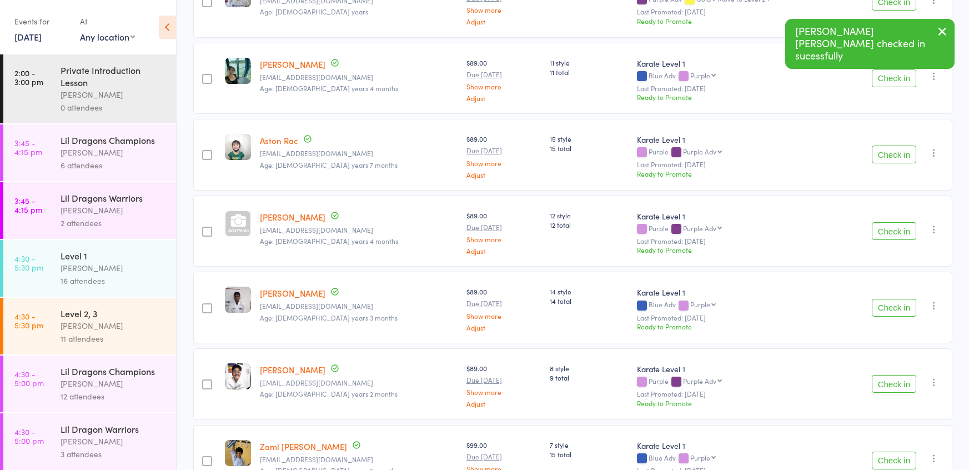
scroll to position [219, 0]
click at [908, 299] on button "Check in" at bounding box center [894, 306] width 44 height 18
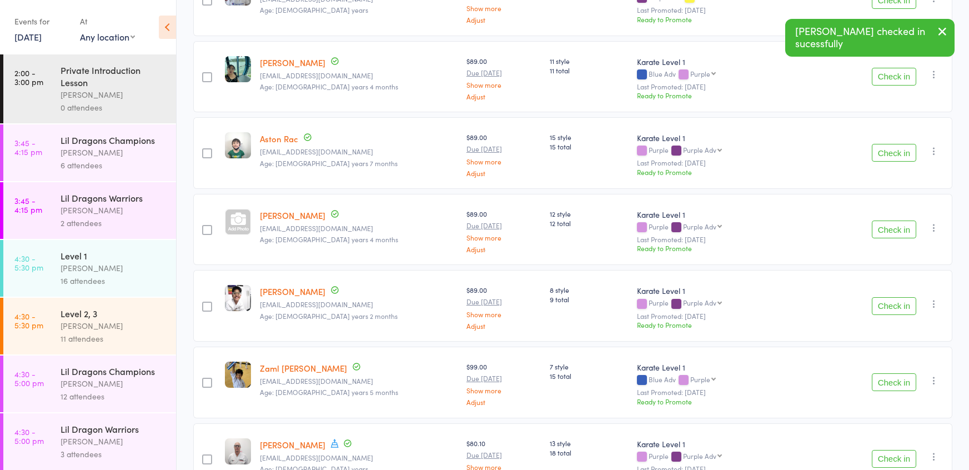
click at [901, 375] on button "Check in" at bounding box center [894, 382] width 44 height 18
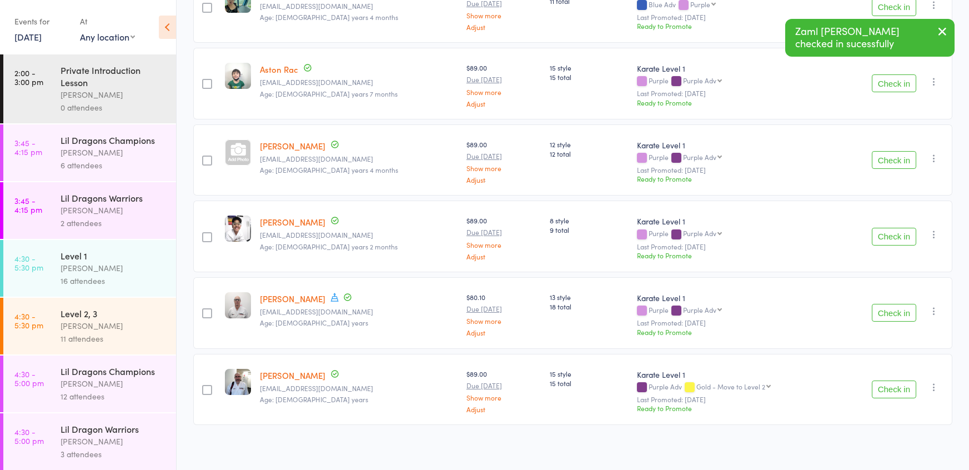
scroll to position [563, 0]
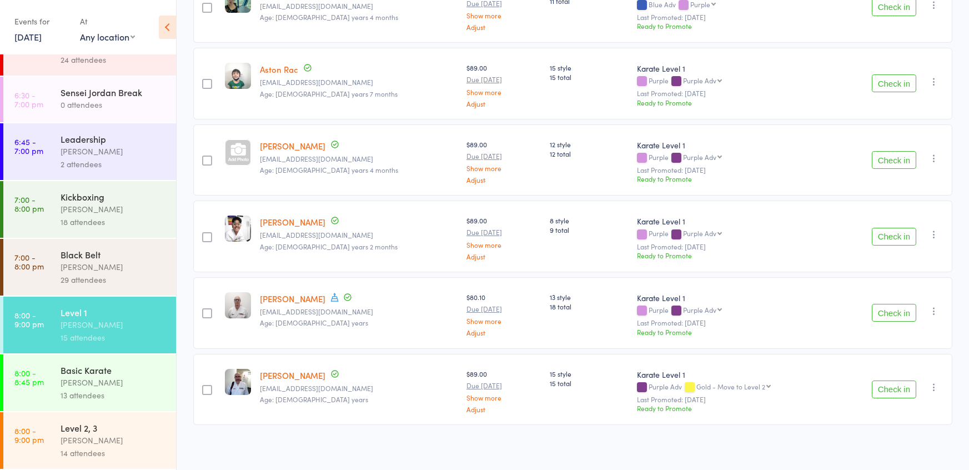
click at [93, 419] on div "Level 2, 3 [PERSON_NAME] 14 attendees" at bounding box center [119, 440] width 116 height 57
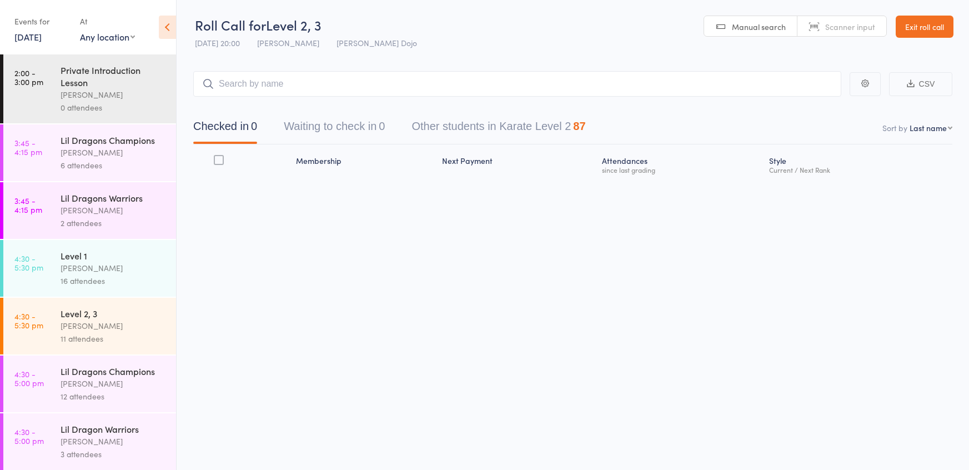
click at [324, 117] on button "Waiting to check in 0" at bounding box center [334, 128] width 101 height 29
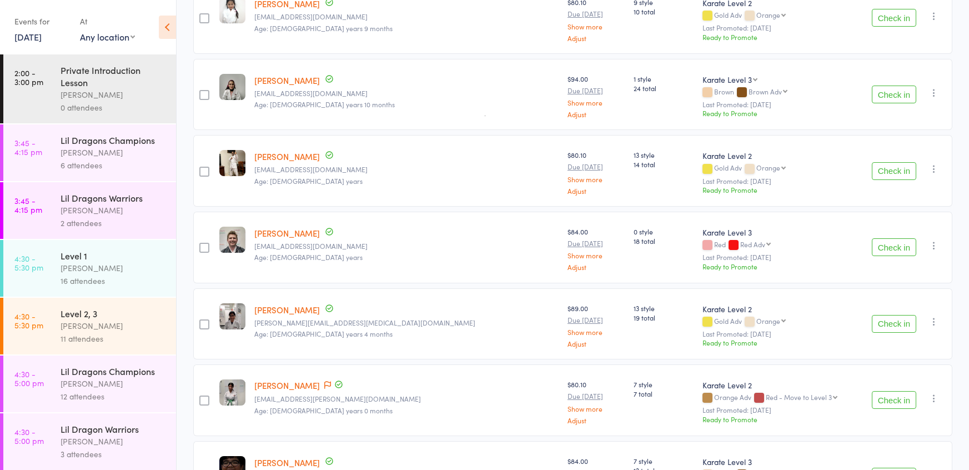
scroll to position [363, 0]
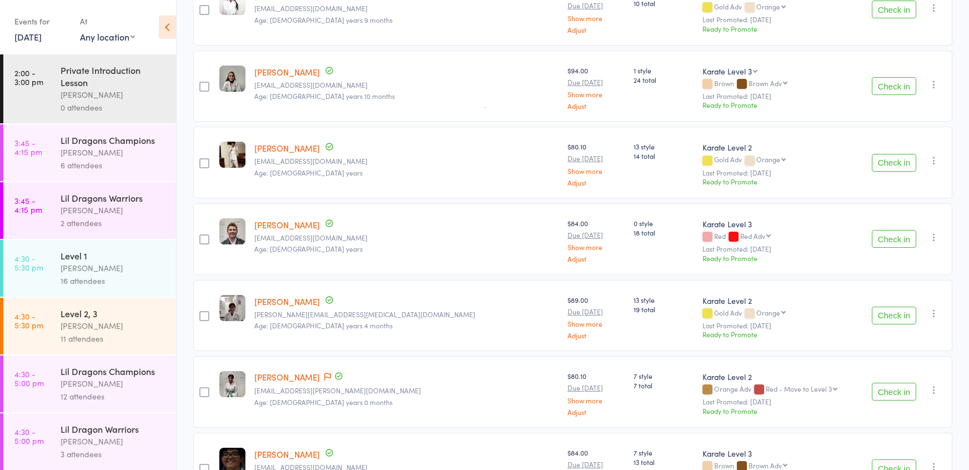
click at [896, 233] on button "Check in" at bounding box center [894, 239] width 44 height 18
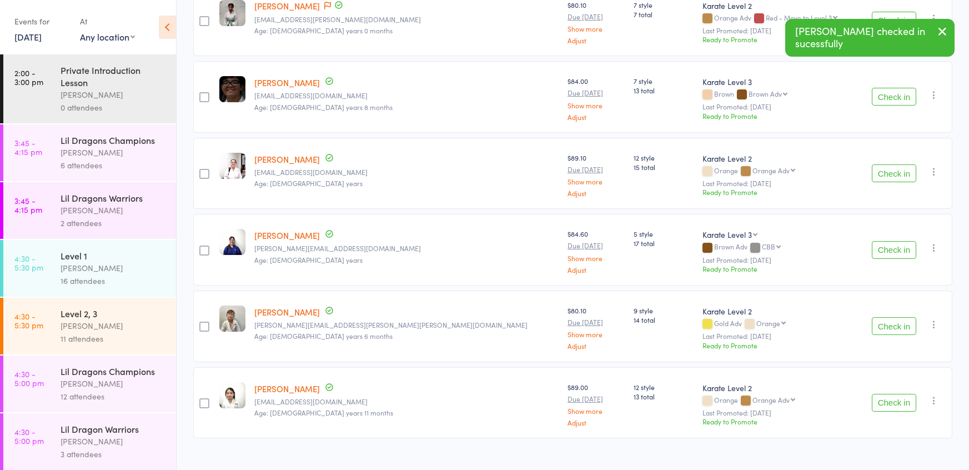
scroll to position [668, 0]
